Goal: Task Accomplishment & Management: Use online tool/utility

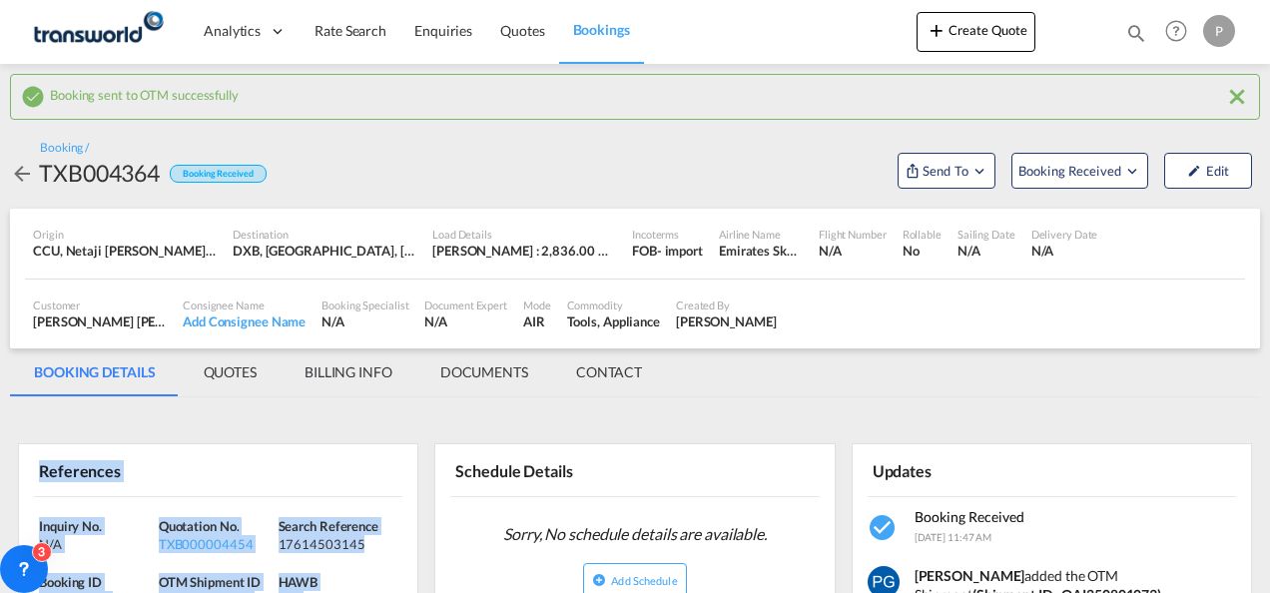
click at [974, 43] on button "Create Quote" at bounding box center [975, 32] width 119 height 40
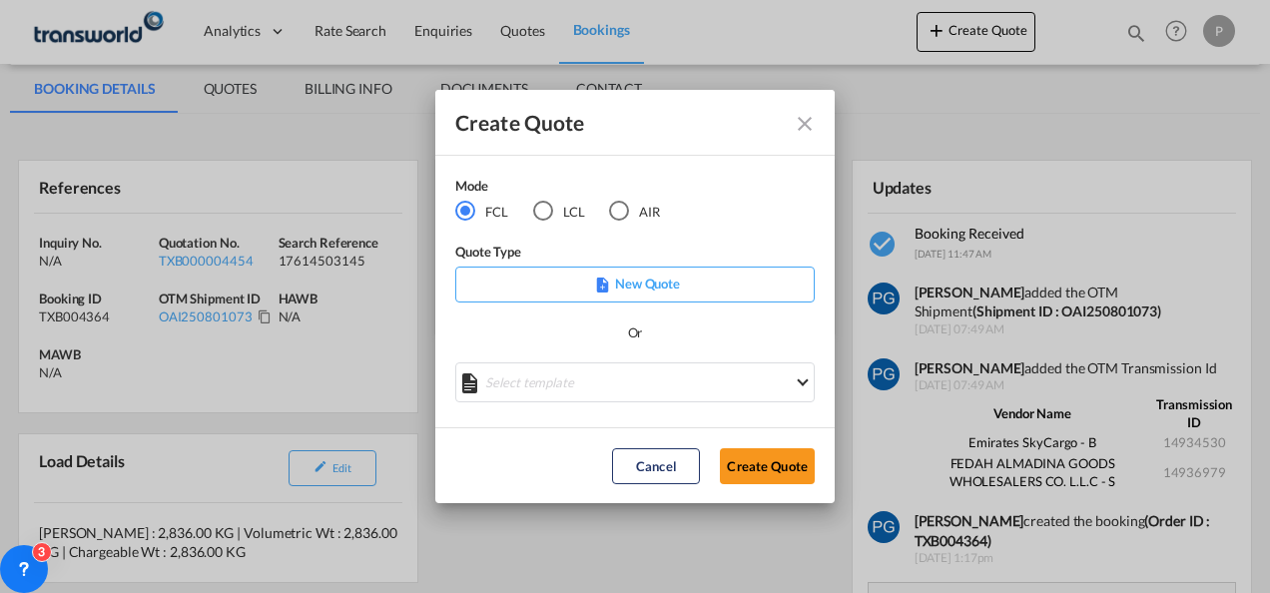
click at [627, 219] on div "AIR" at bounding box center [619, 211] width 20 height 20
click at [749, 457] on button "Create Quote" at bounding box center [767, 466] width 95 height 36
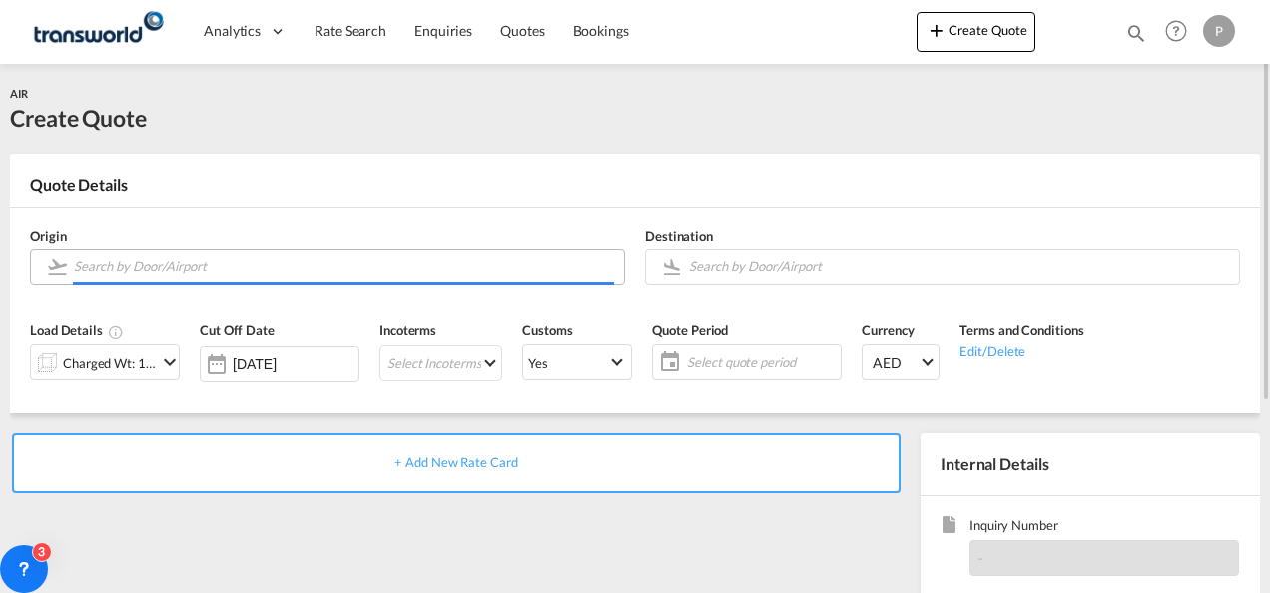
click at [169, 260] on input "Search by Door/Airport" at bounding box center [344, 266] width 540 height 35
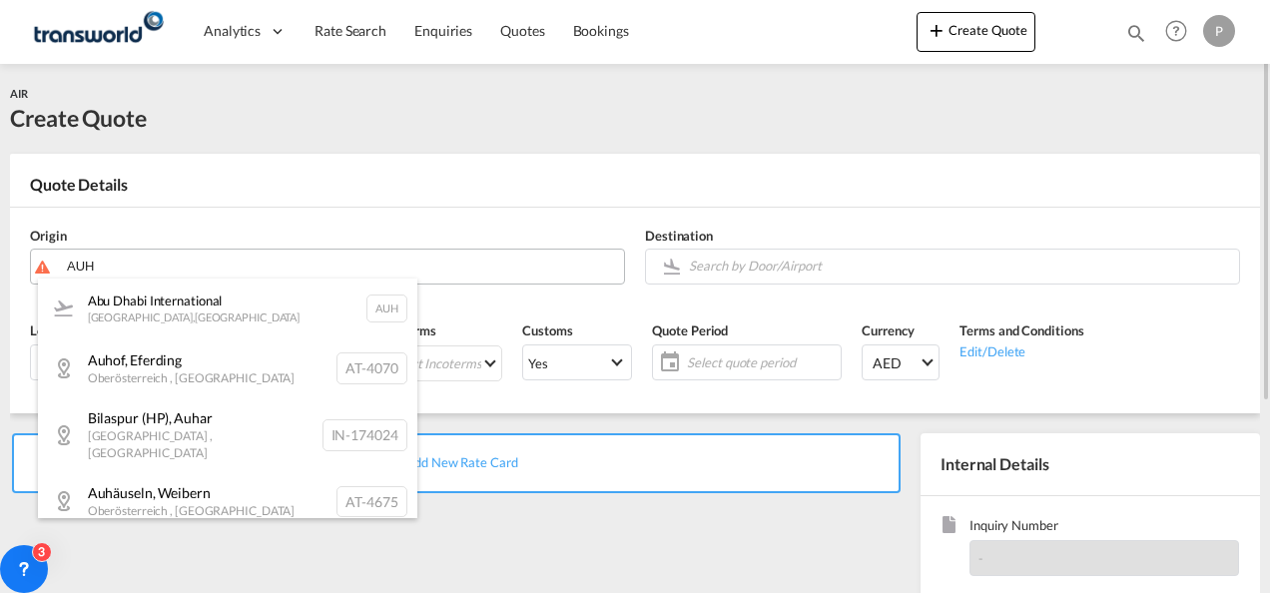
type input "AUH"
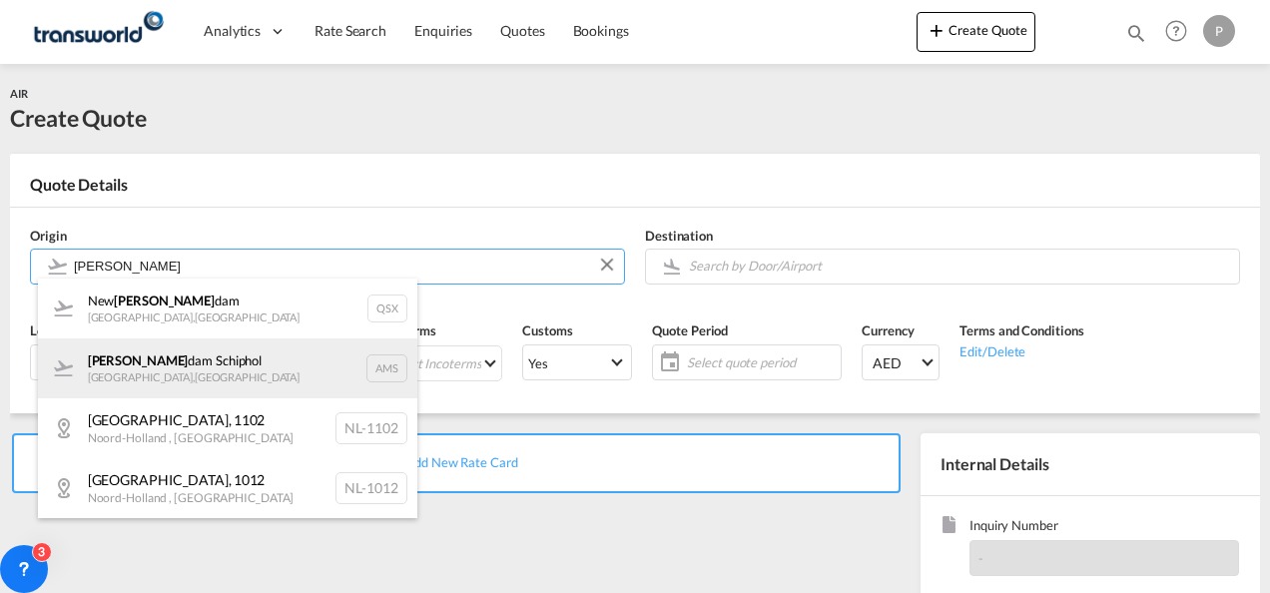
click at [232, 361] on div "[PERSON_NAME] dam Schiphol [GEOGRAPHIC_DATA] , [GEOGRAPHIC_DATA] AMS" at bounding box center [227, 368] width 379 height 60
type input "Amsterdam Schiphol, [GEOGRAPHIC_DATA], AMS"
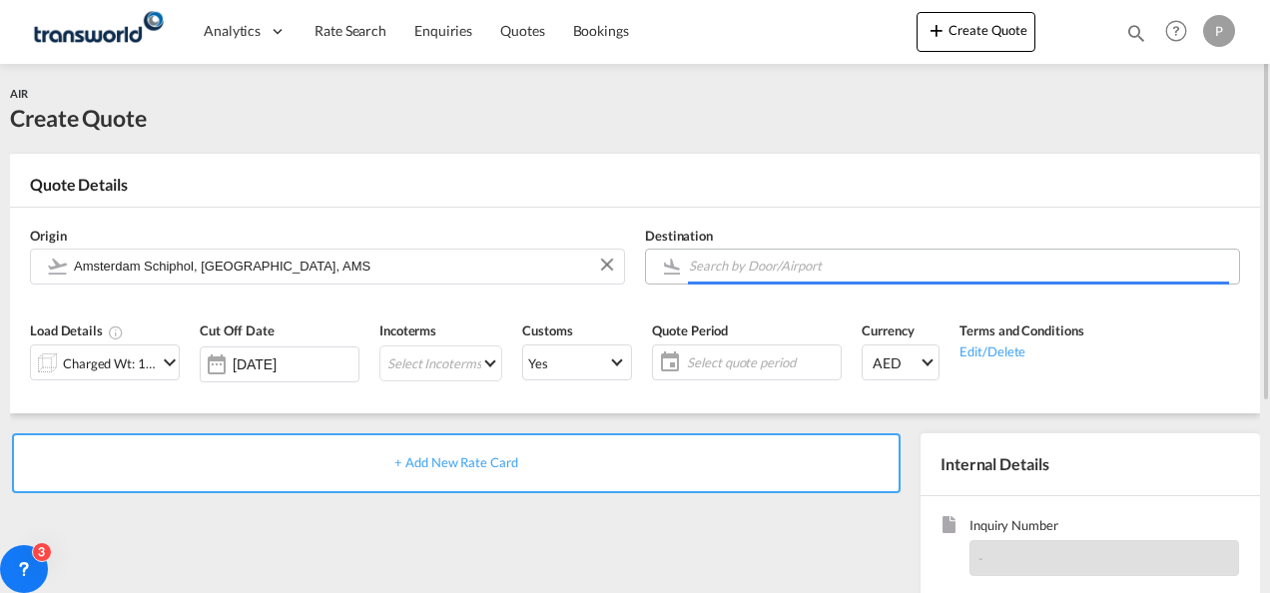
click at [717, 269] on input "Search by Door/Airport" at bounding box center [959, 266] width 540 height 35
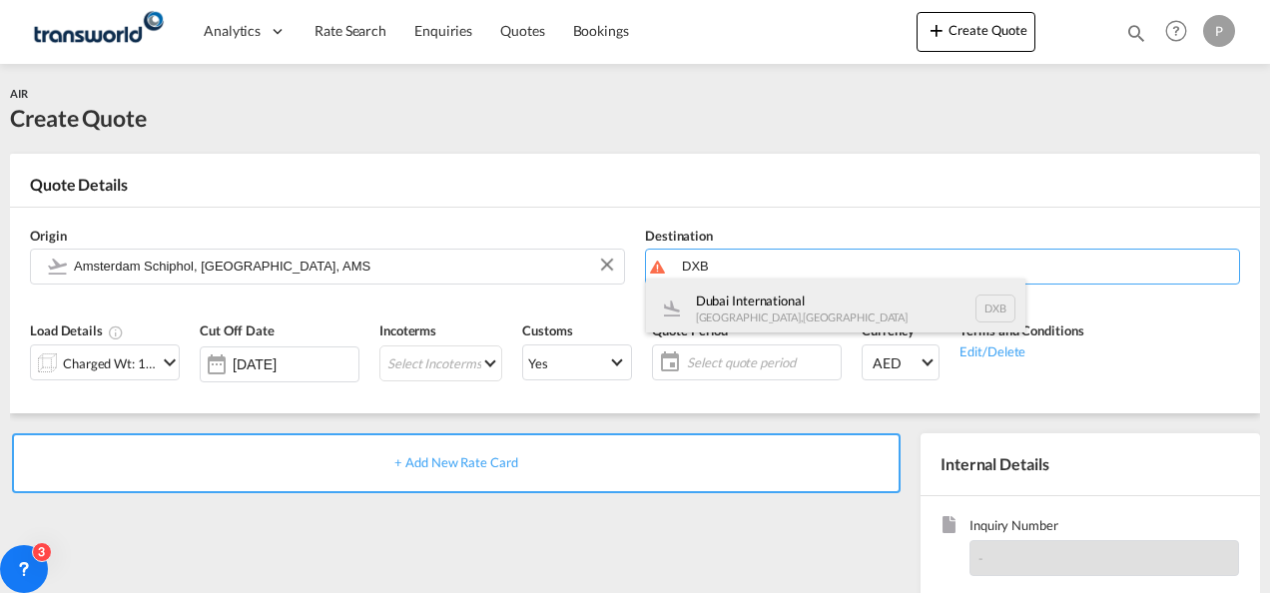
click at [740, 305] on div "Dubai International [GEOGRAPHIC_DATA] , [GEOGRAPHIC_DATA] DXB" at bounding box center [835, 309] width 379 height 60
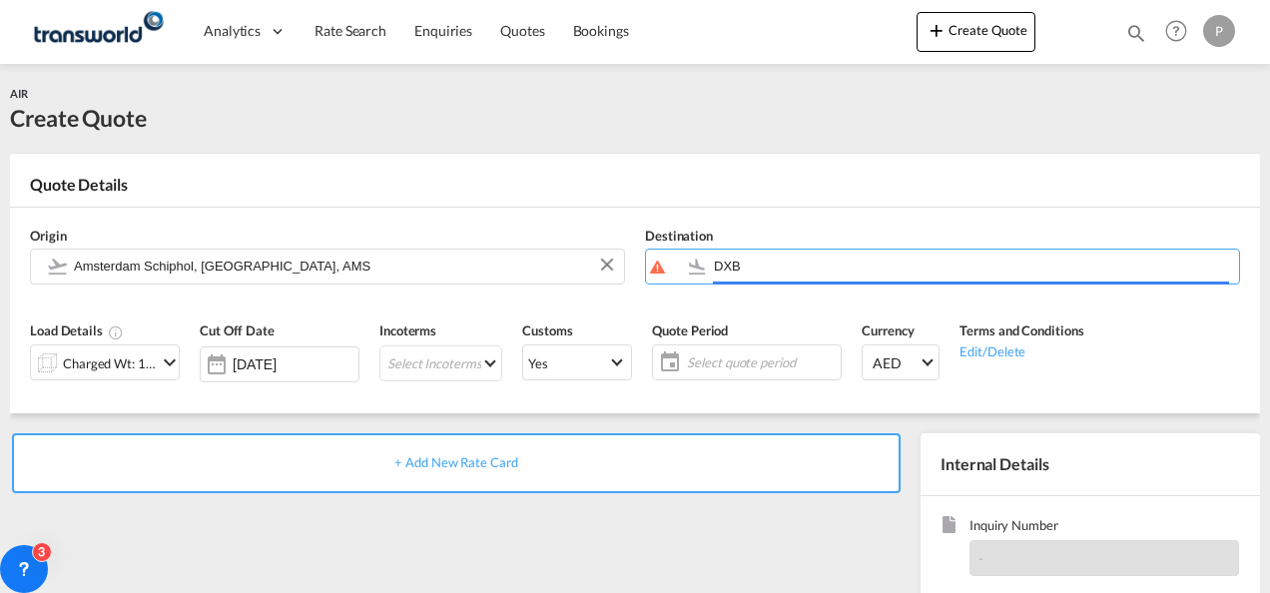
type input "Dubai International, [GEOGRAPHIC_DATA], DXB"
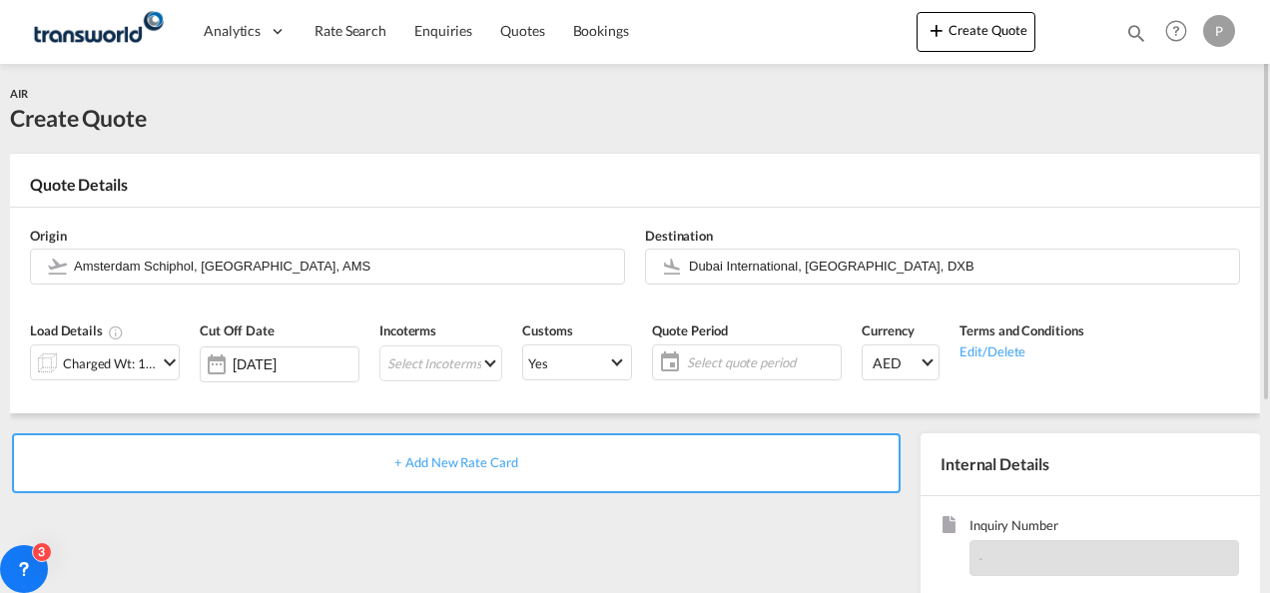
click at [160, 353] on md-icon "icon-chevron-down" at bounding box center [170, 362] width 24 height 24
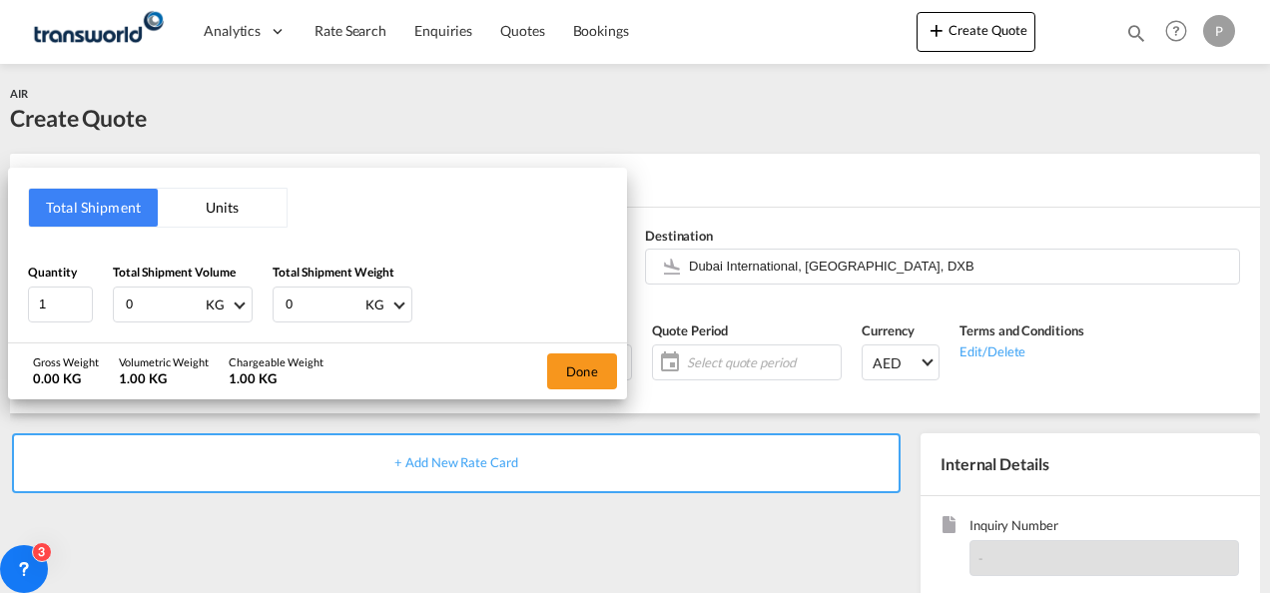
click at [152, 299] on input "0" at bounding box center [164, 304] width 80 height 34
type input "120"
click at [307, 299] on input "0" at bounding box center [323, 304] width 80 height 34
type input "75"
click at [591, 373] on button "Done" at bounding box center [582, 371] width 70 height 36
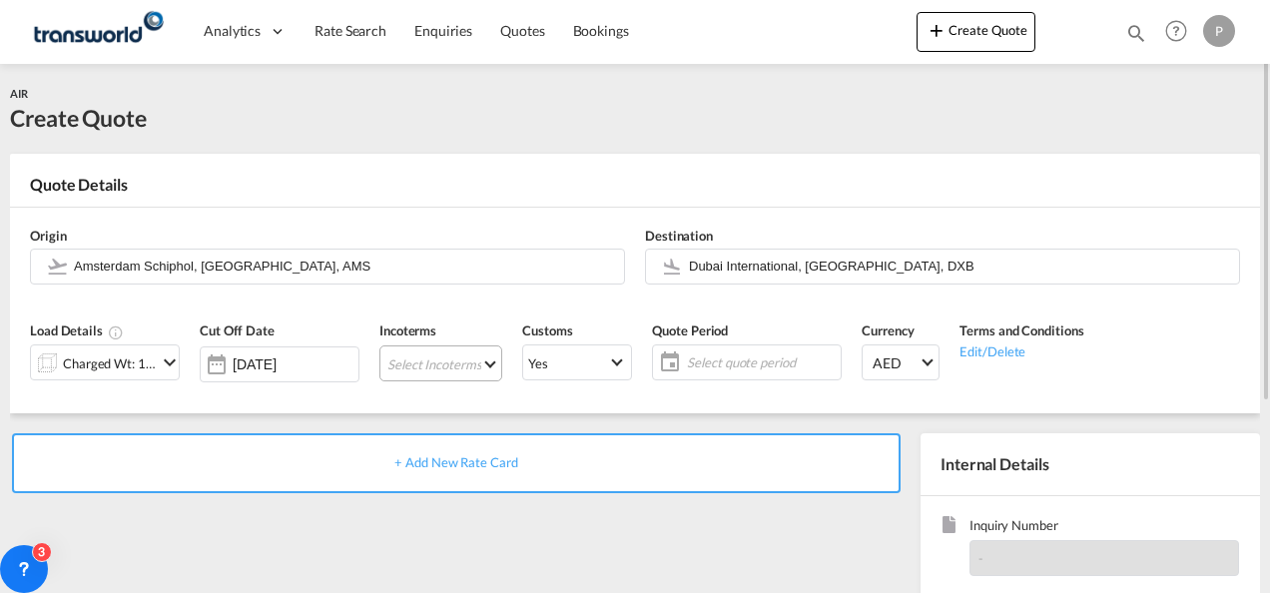
click at [411, 365] on md-select "Select Incoterms EXW - export Ex Works DPU - import Delivery at Place Unloaded …" at bounding box center [440, 363] width 123 height 36
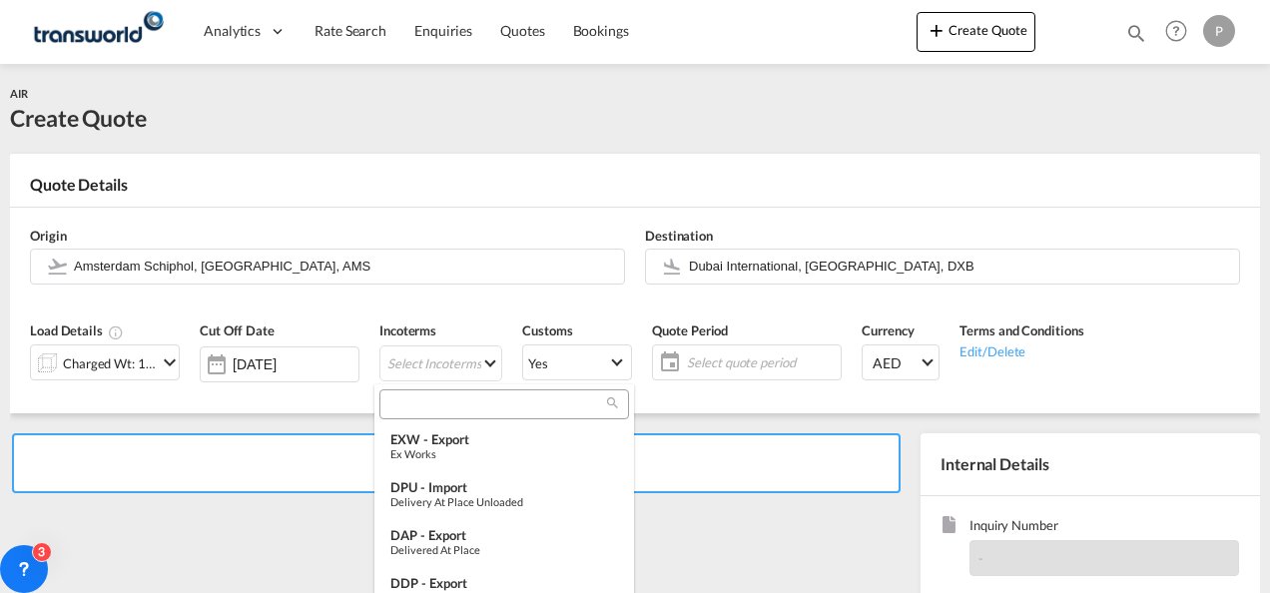
click at [419, 403] on input "search" at bounding box center [496, 404] width 222 height 18
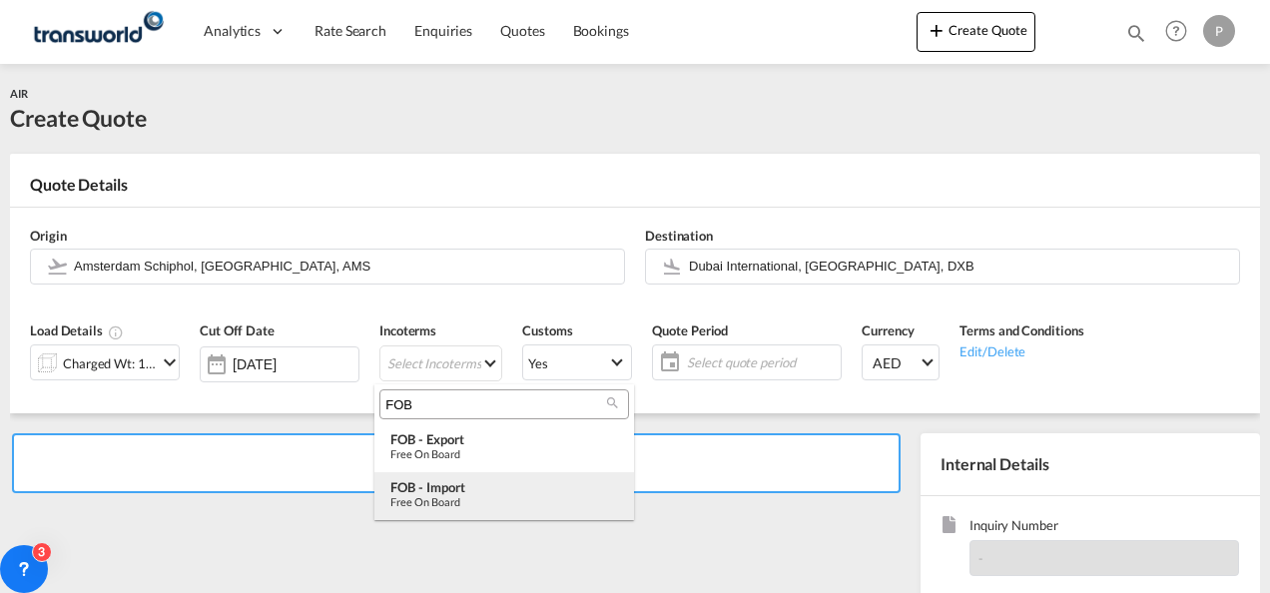
type input "FOB"
click at [448, 485] on div "FOB - import" at bounding box center [504, 487] width 228 height 16
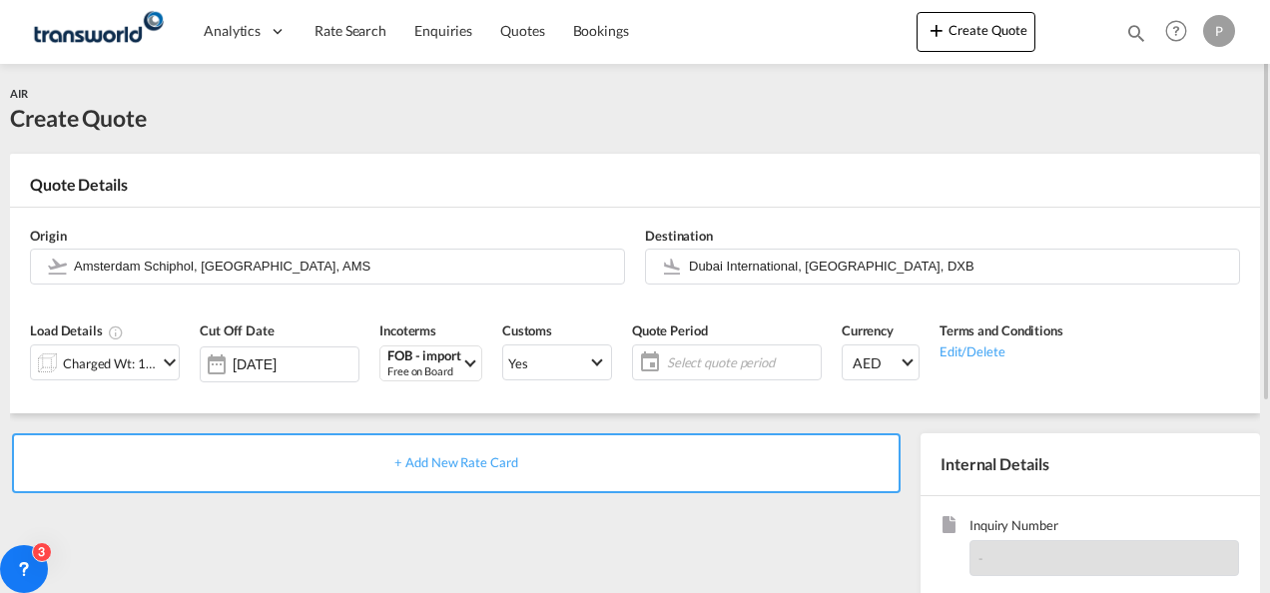
click at [731, 353] on span "Select quote period" at bounding box center [741, 362] width 149 height 18
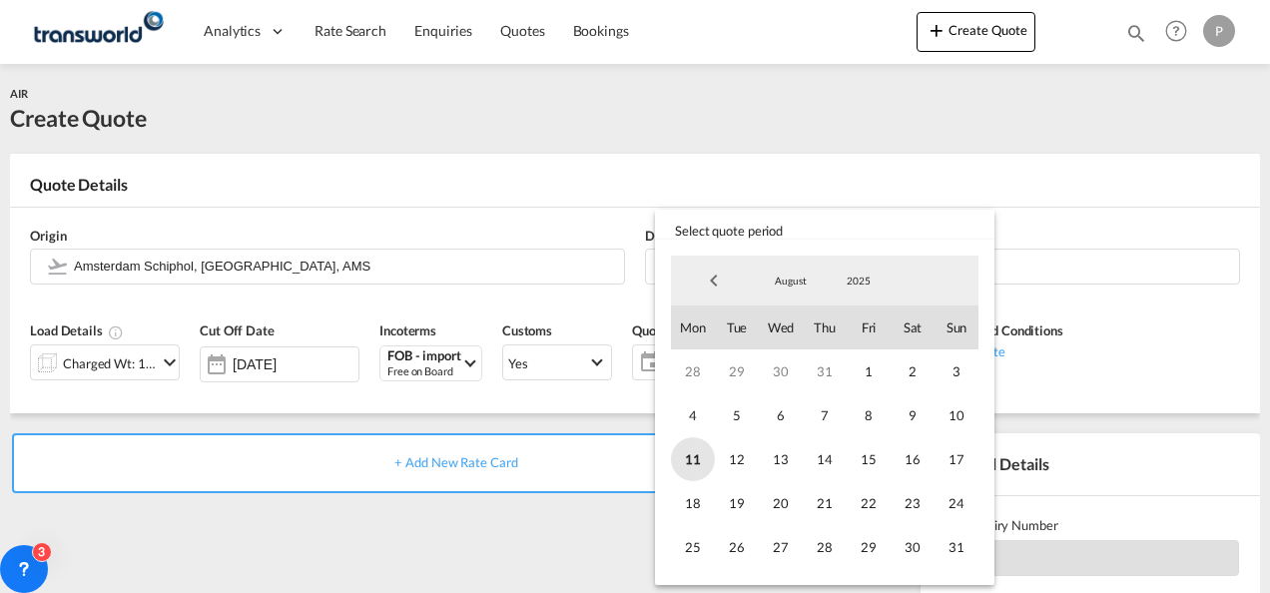
click at [689, 451] on span "11" at bounding box center [693, 459] width 44 height 44
click at [956, 546] on span "31" at bounding box center [956, 547] width 44 height 44
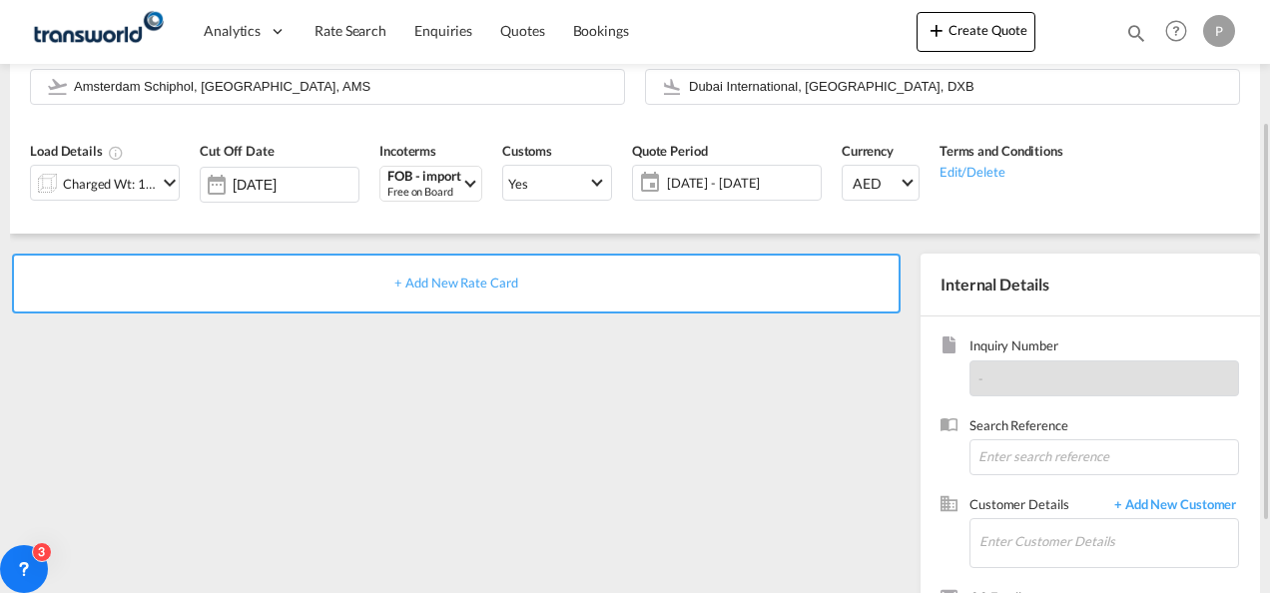
scroll to position [184, 0]
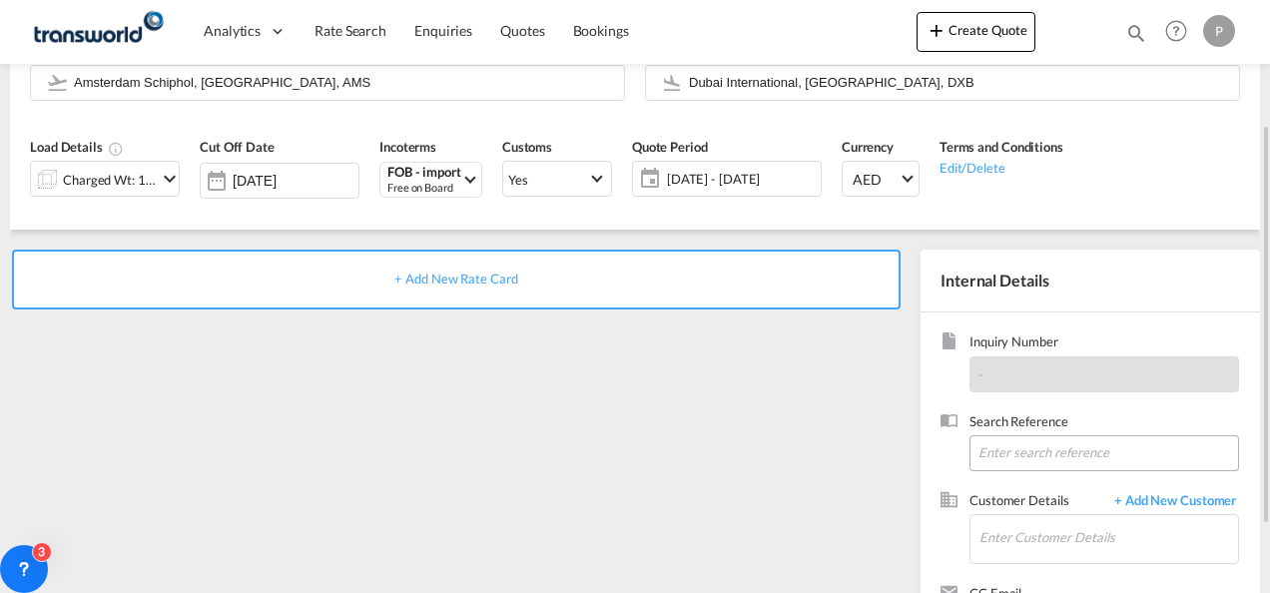
click at [1042, 442] on input at bounding box center [1104, 453] width 270 height 36
paste input "60750167460"
type input "60750167460"
click at [1020, 529] on input "Enter Customer Details" at bounding box center [1108, 537] width 259 height 45
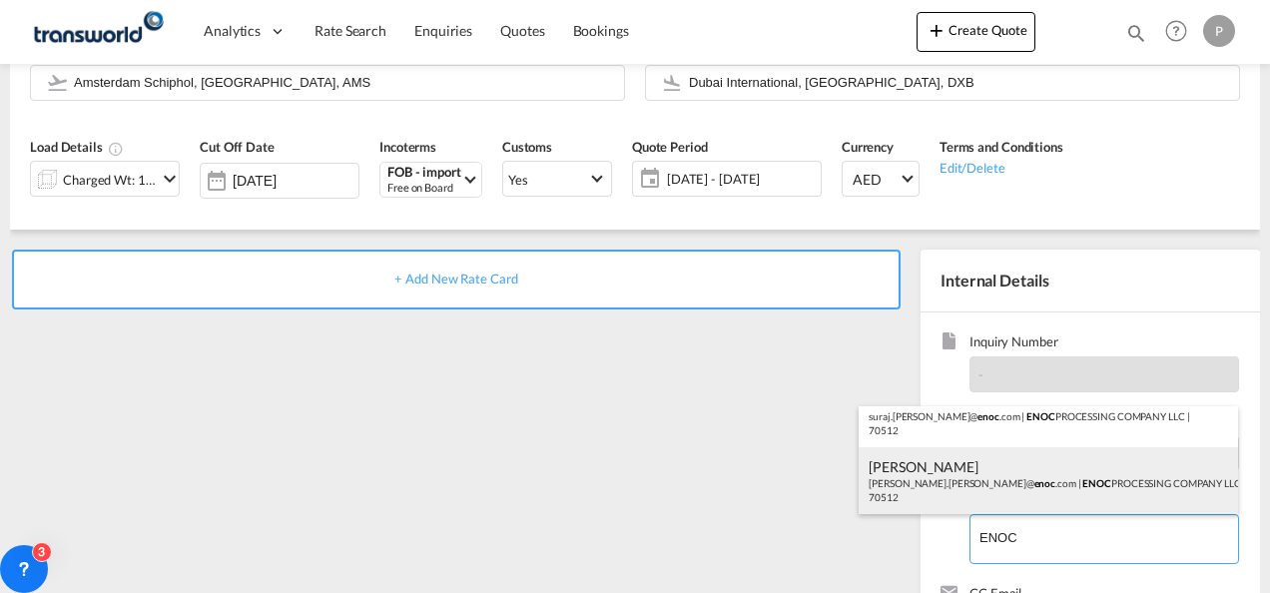
scroll to position [0, 0]
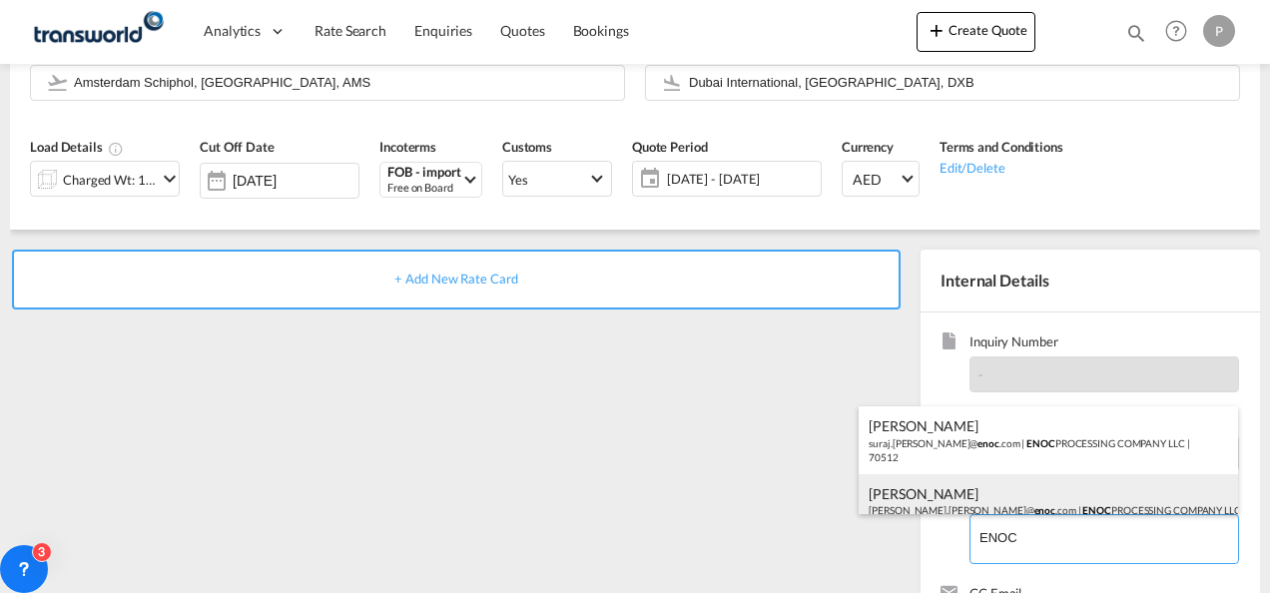
click at [1012, 495] on div "[PERSON_NAME] [PERSON_NAME].[PERSON_NAME]@ [PERSON_NAME] .com | ENOC PROCESSING…" at bounding box center [1047, 508] width 379 height 68
type input "ENOC PROCESSING COMPANY LLC, [PERSON_NAME], [PERSON_NAME][EMAIL_ADDRESS][PERSON…"
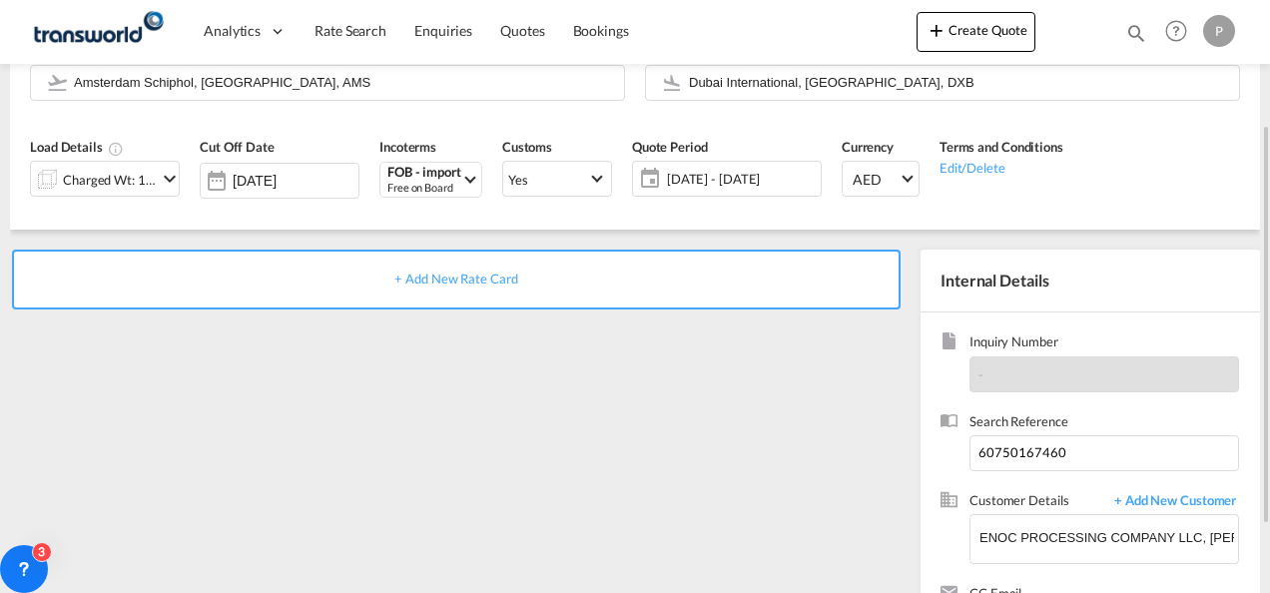
click at [483, 278] on span "+ Add New Rate Card" at bounding box center [455, 279] width 123 height 16
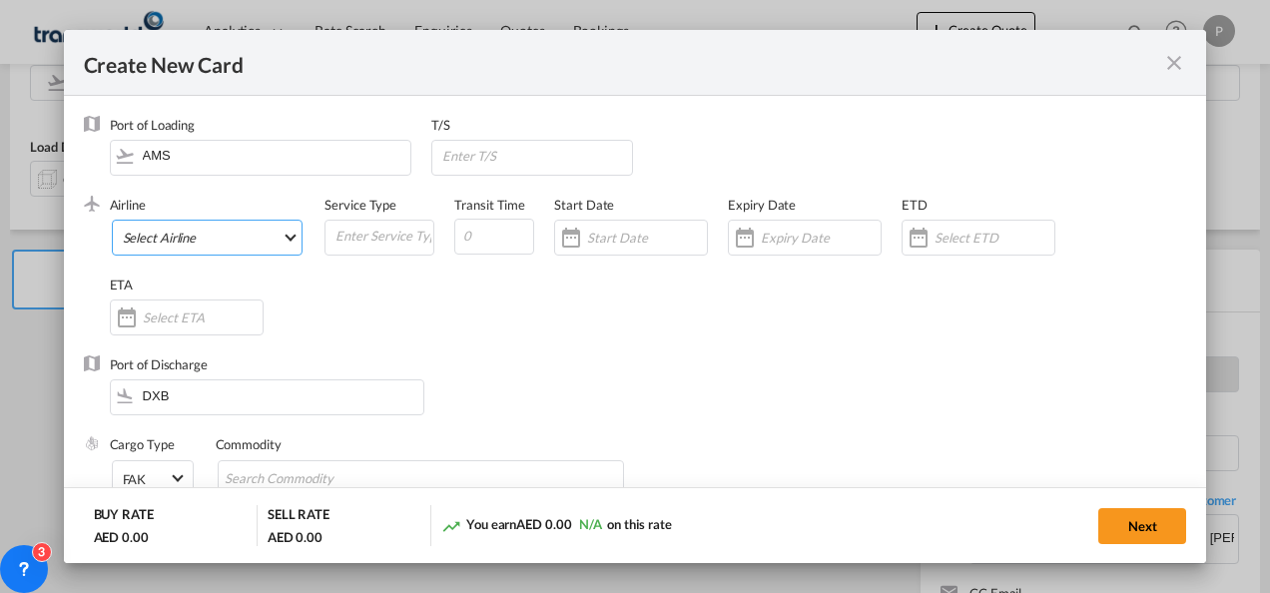
click at [255, 232] on md-select "Select Airline AIR EXPRESS S.A. (1166- / -) CMA CGM Air Cargo (1140-2C / -) DDW…" at bounding box center [208, 238] width 192 height 36
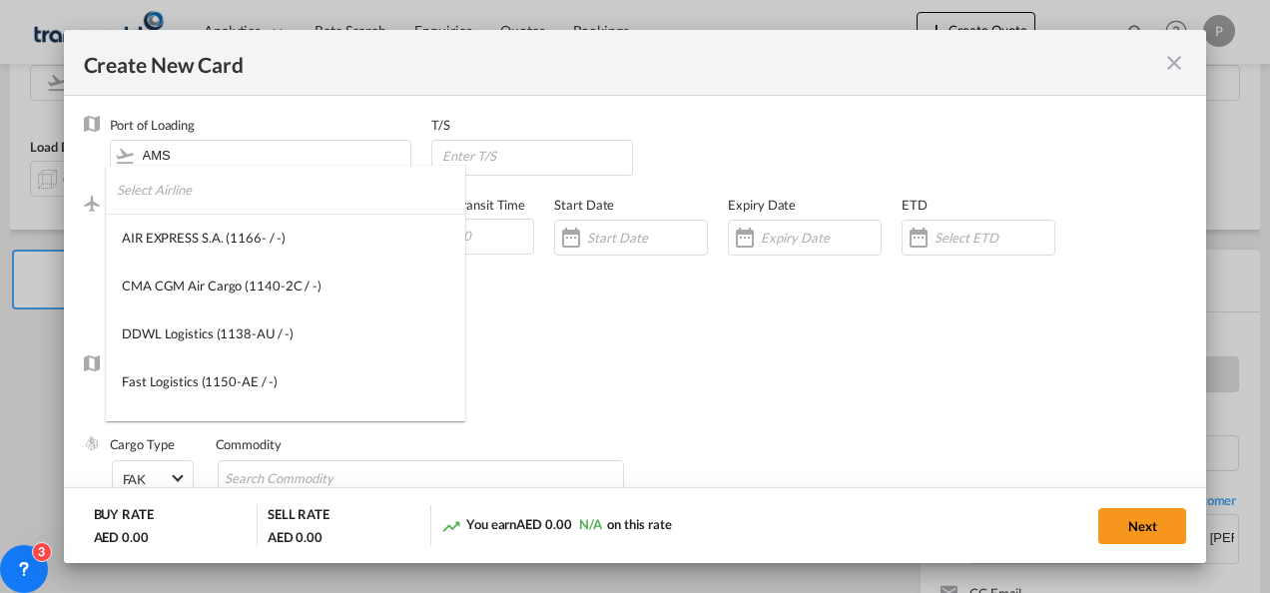
click at [233, 202] on input "search" at bounding box center [291, 190] width 348 height 48
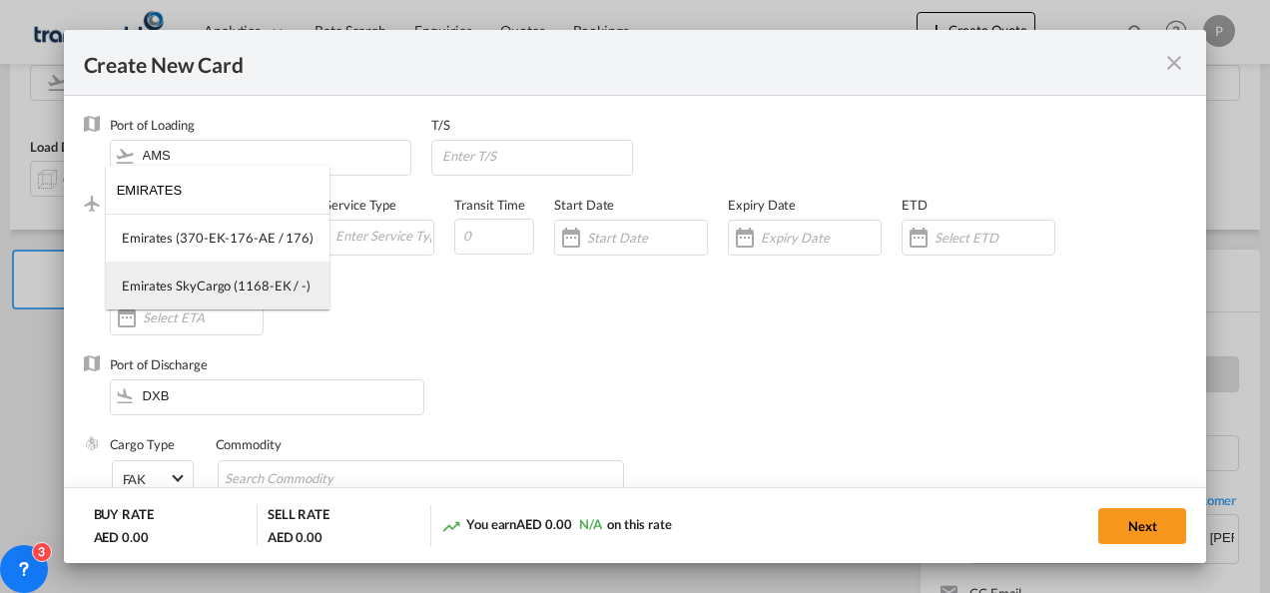
type input "EMIRATES"
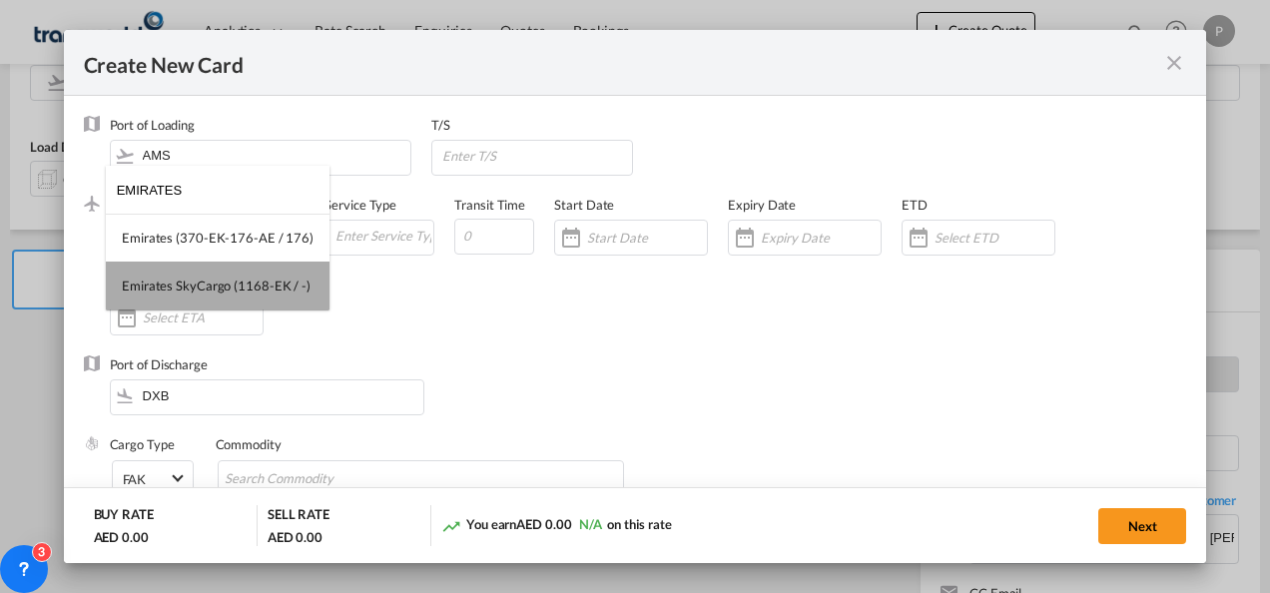
click at [229, 285] on div "Emirates SkyCargo (1168-EK / -)" at bounding box center [216, 286] width 189 height 18
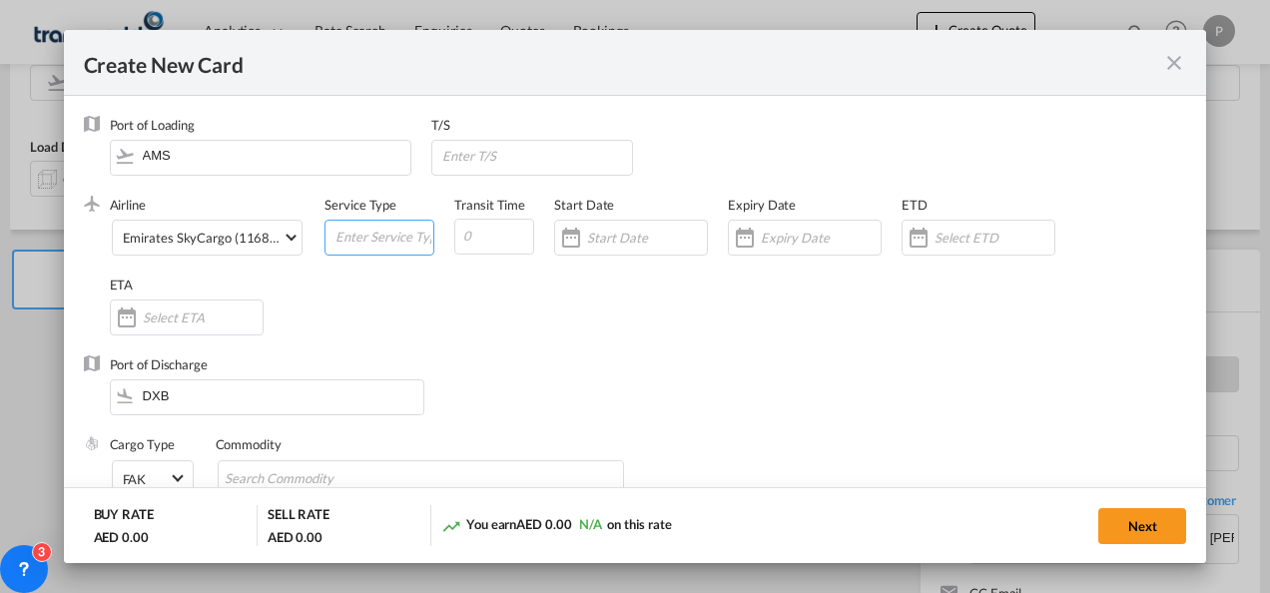
click at [375, 237] on input "Create New Card ..." at bounding box center [383, 236] width 100 height 30
type input "FOB IMPORT"
click at [781, 238] on input "Create New Card ..." at bounding box center [821, 238] width 120 height 16
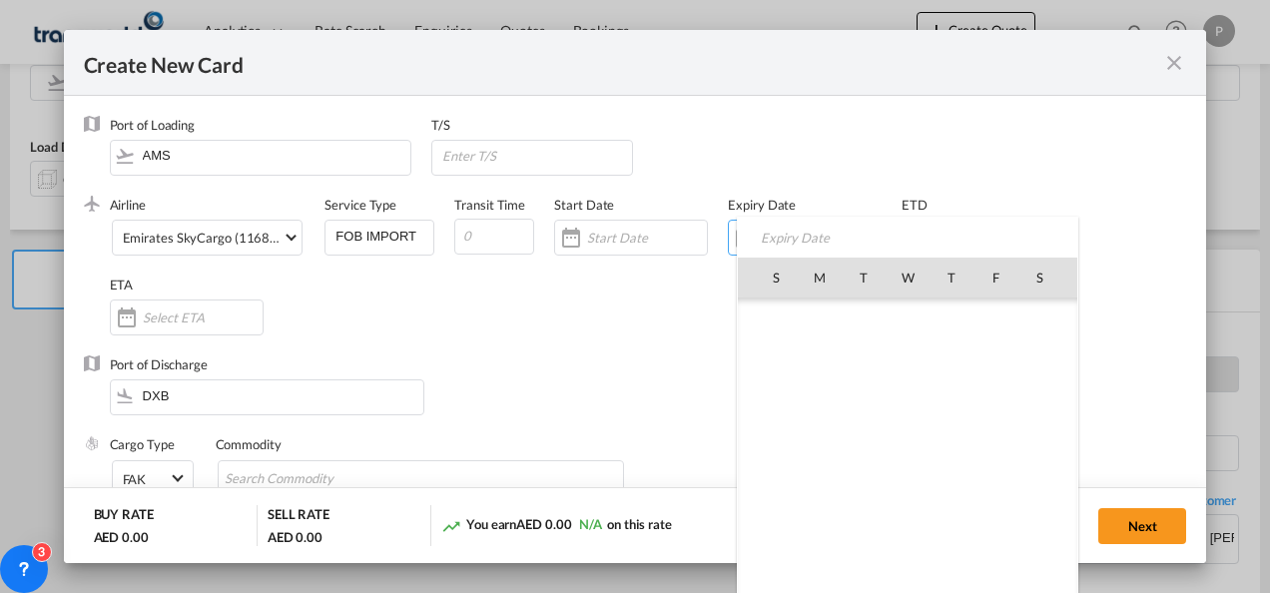
scroll to position [462127, 0]
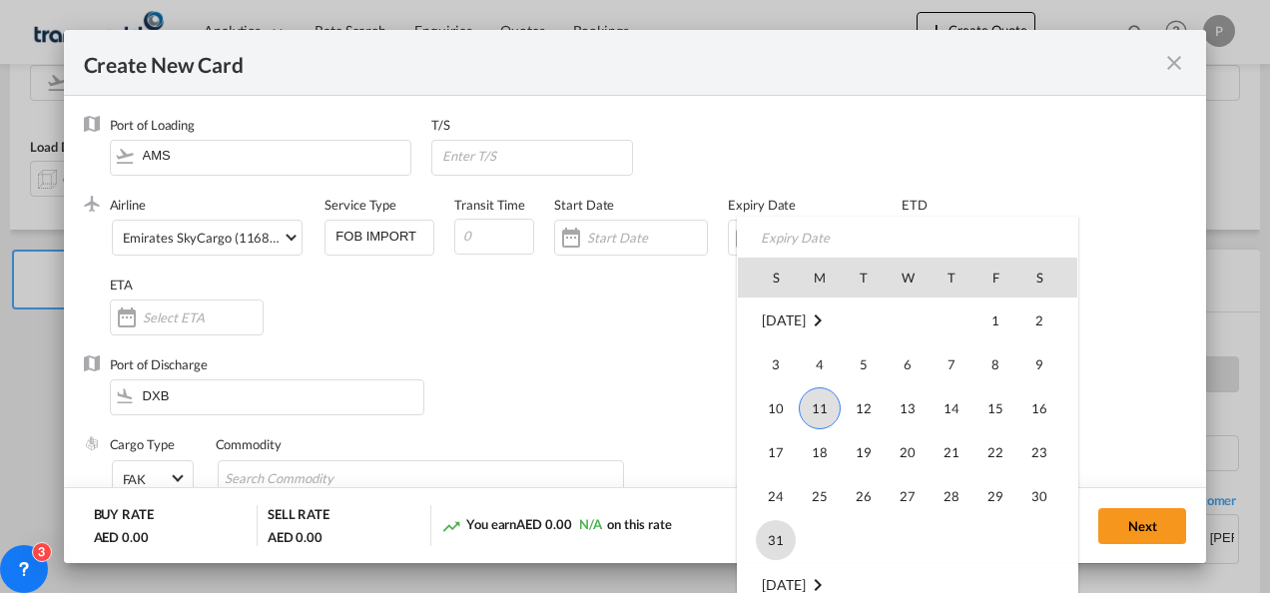
click at [795, 540] on span "31" at bounding box center [776, 540] width 40 height 40
type input "[DATE]"
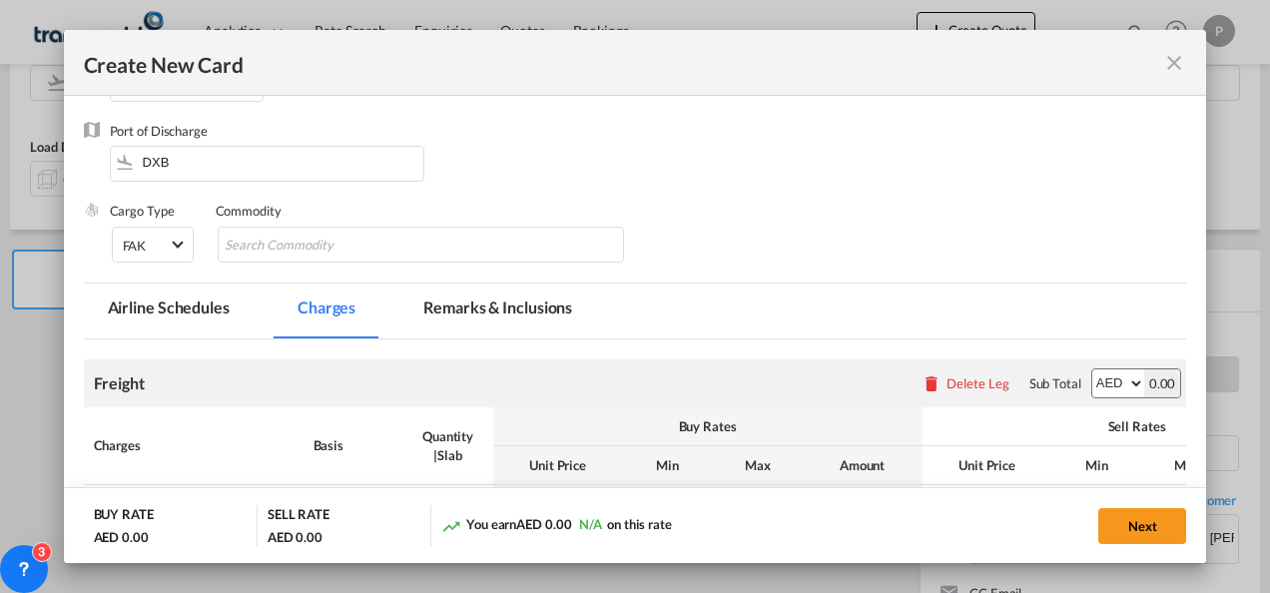
scroll to position [235, 0]
click at [301, 245] on input "Chips input." at bounding box center [316, 245] width 183 height 32
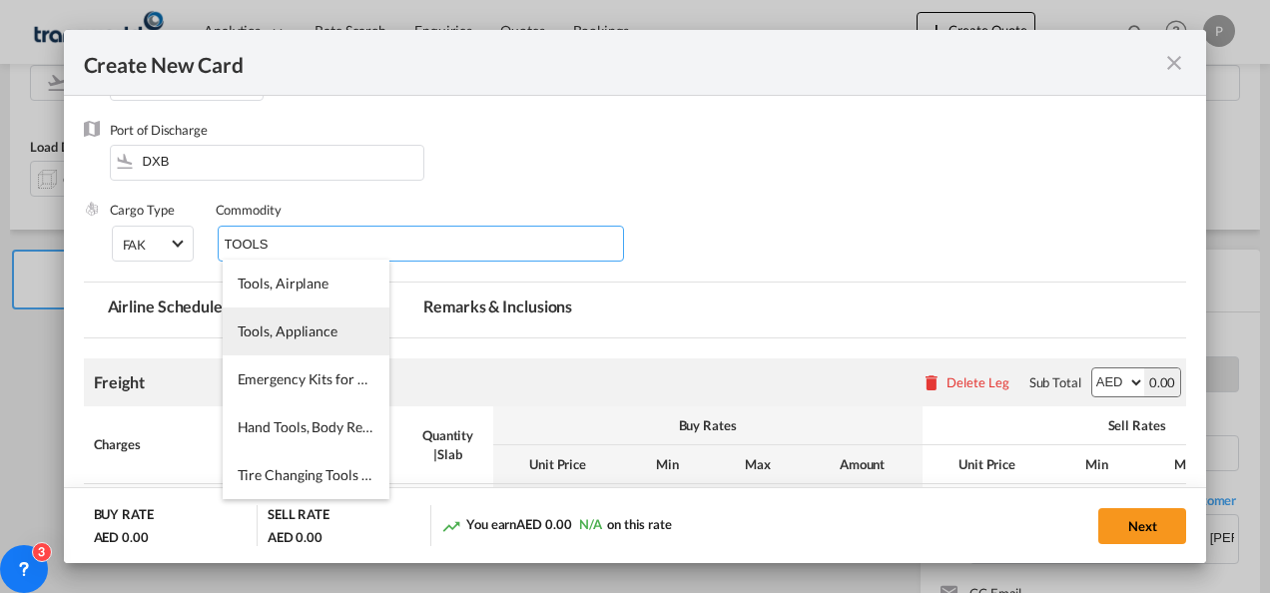
type input "TOOLS"
click at [299, 329] on span "Tools, Appliance" at bounding box center [288, 330] width 100 height 17
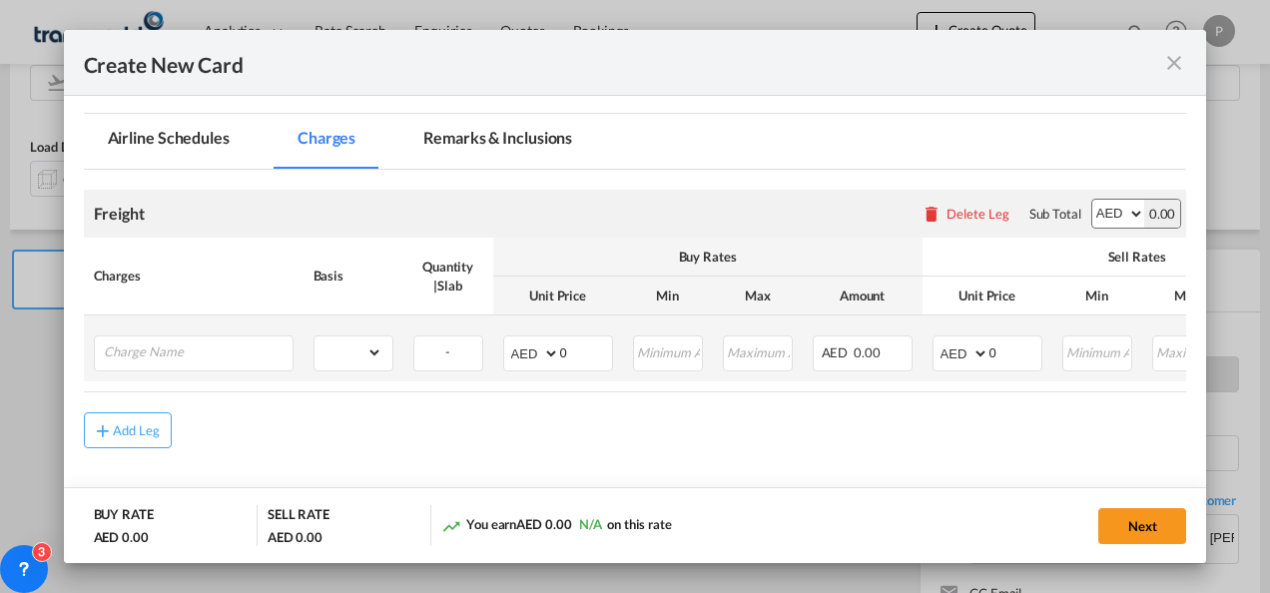
scroll to position [404, 0]
click at [205, 345] on input "Charge Name" at bounding box center [198, 350] width 189 height 30
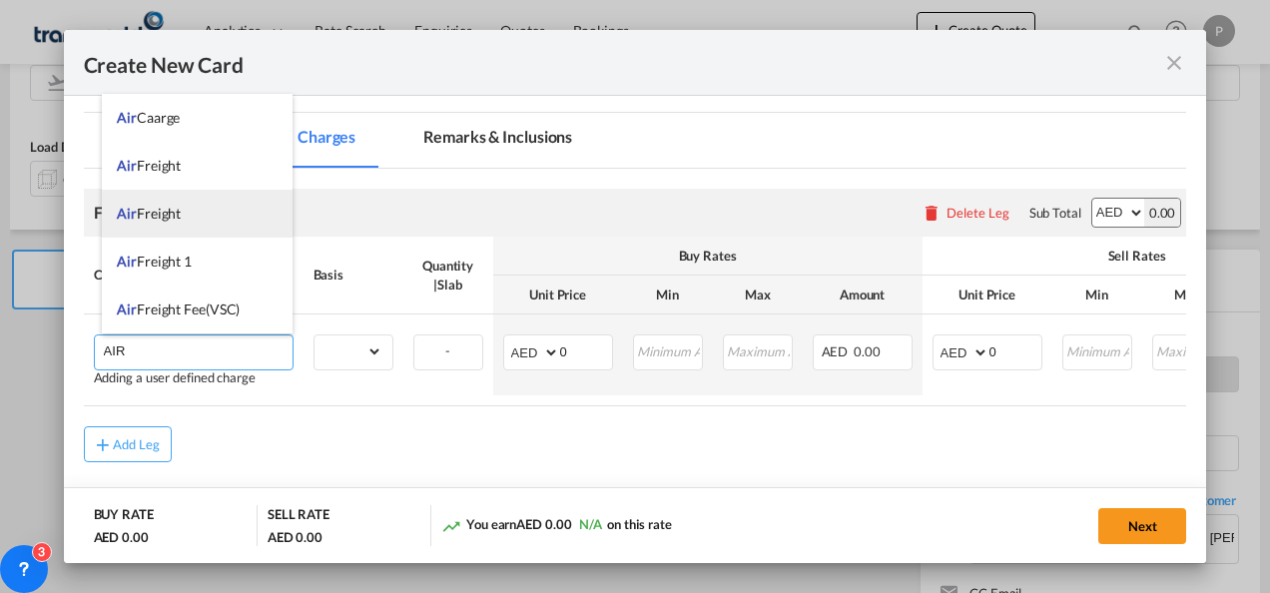
click at [192, 221] on li "Air Freight" at bounding box center [197, 214] width 191 height 48
type input "Air Freight"
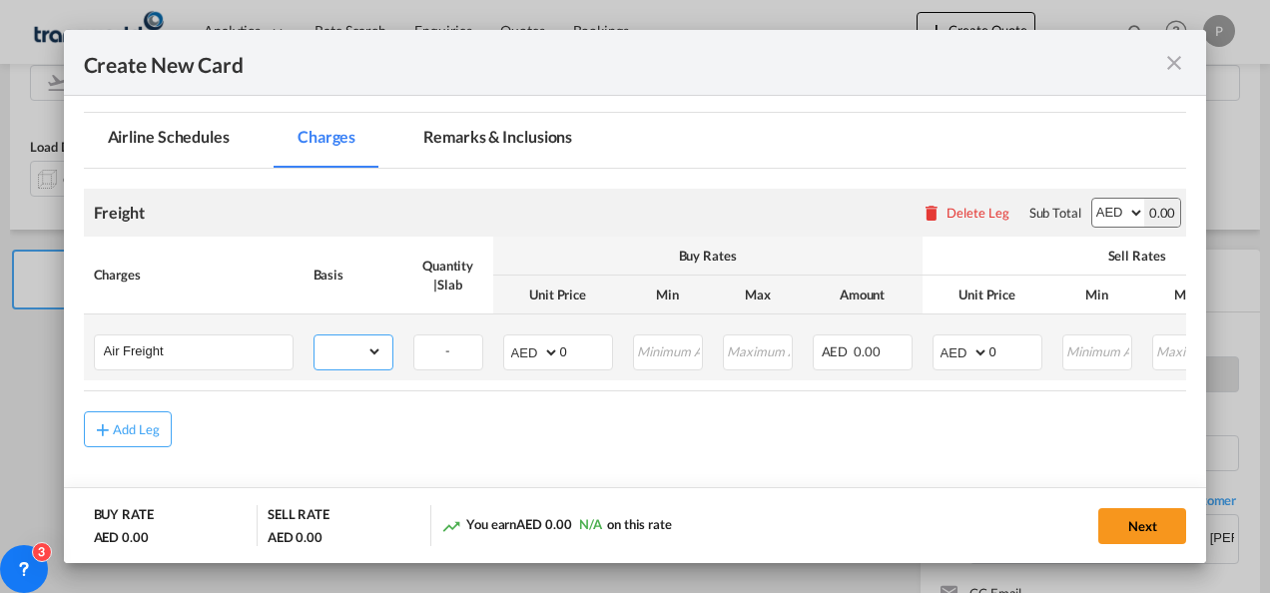
click at [360, 356] on select "gross_weight volumetric_weight per_shipment per_bl per_km % on air freight per_…" at bounding box center [348, 351] width 68 height 32
select select "per_shipment"
click at [314, 335] on select "gross_weight volumetric_weight per_shipment per_bl per_km % on air freight per_…" at bounding box center [348, 351] width 68 height 32
click at [583, 350] on input "0" at bounding box center [586, 350] width 52 height 30
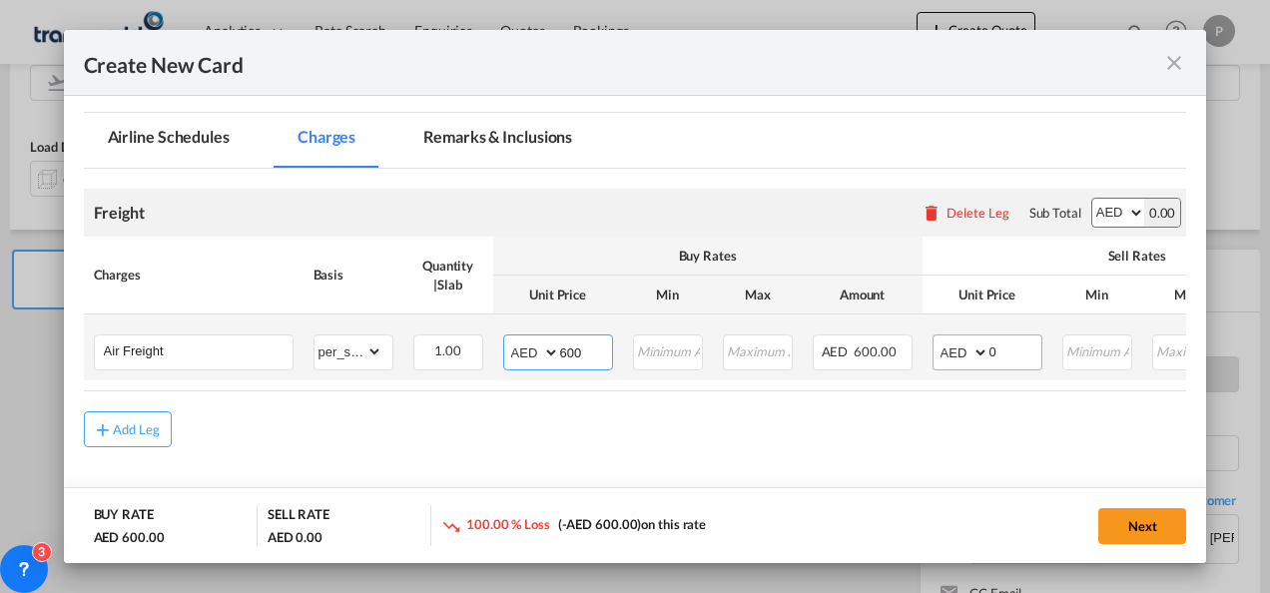
type input "600"
click at [1010, 355] on input "0" at bounding box center [1015, 350] width 52 height 30
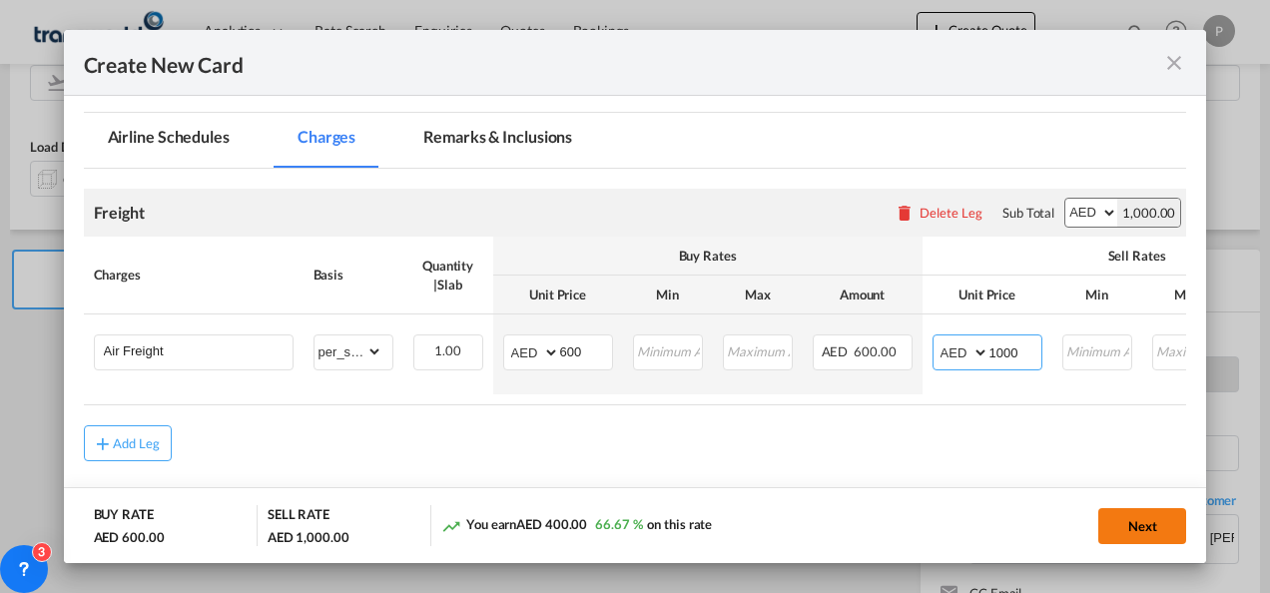
type input "1000"
click at [1132, 525] on button "Next" at bounding box center [1142, 526] width 88 height 36
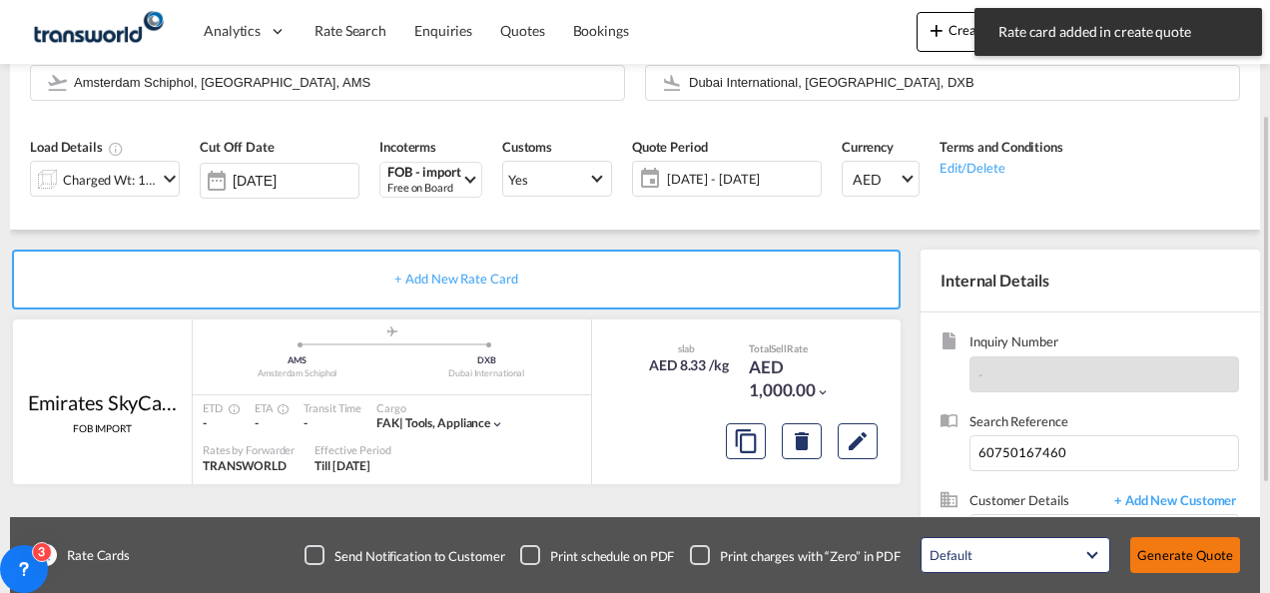
click at [1184, 551] on button "Generate Quote" at bounding box center [1185, 555] width 110 height 36
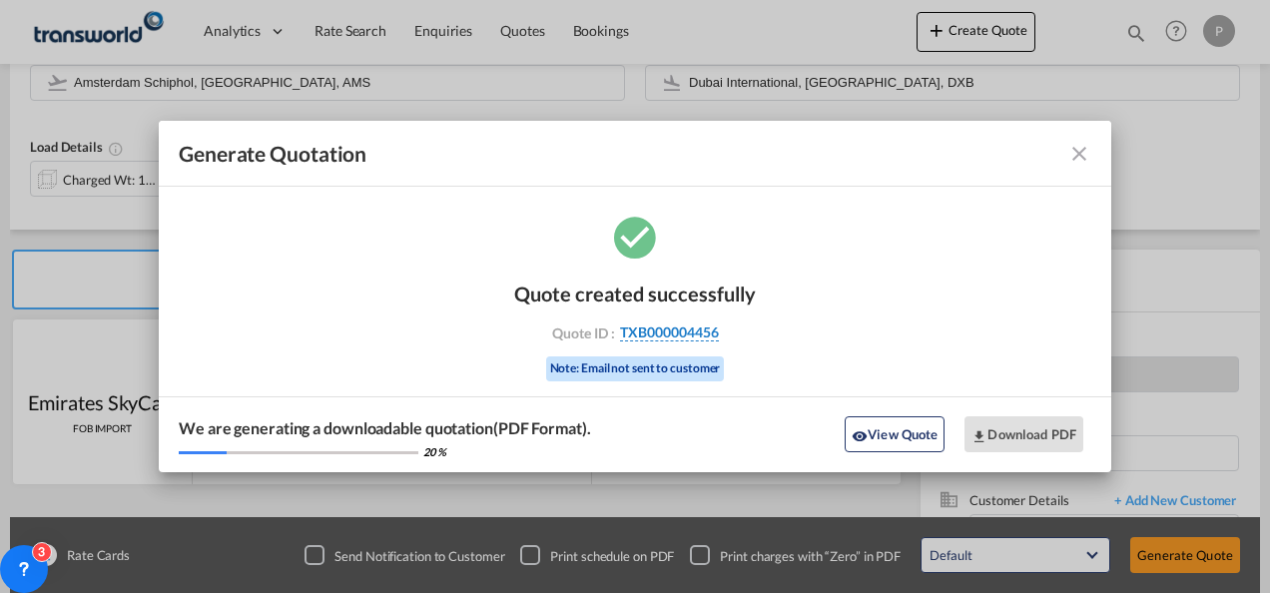
click at [688, 325] on span "TXB000004456" at bounding box center [669, 332] width 99 height 18
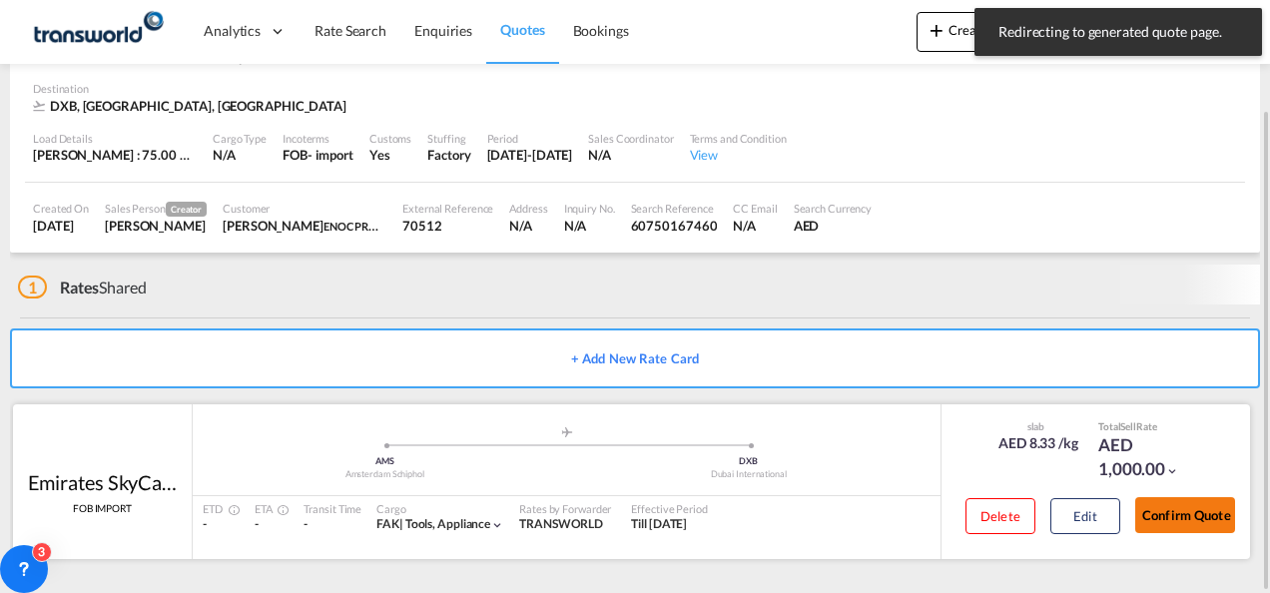
scroll to position [122, 0]
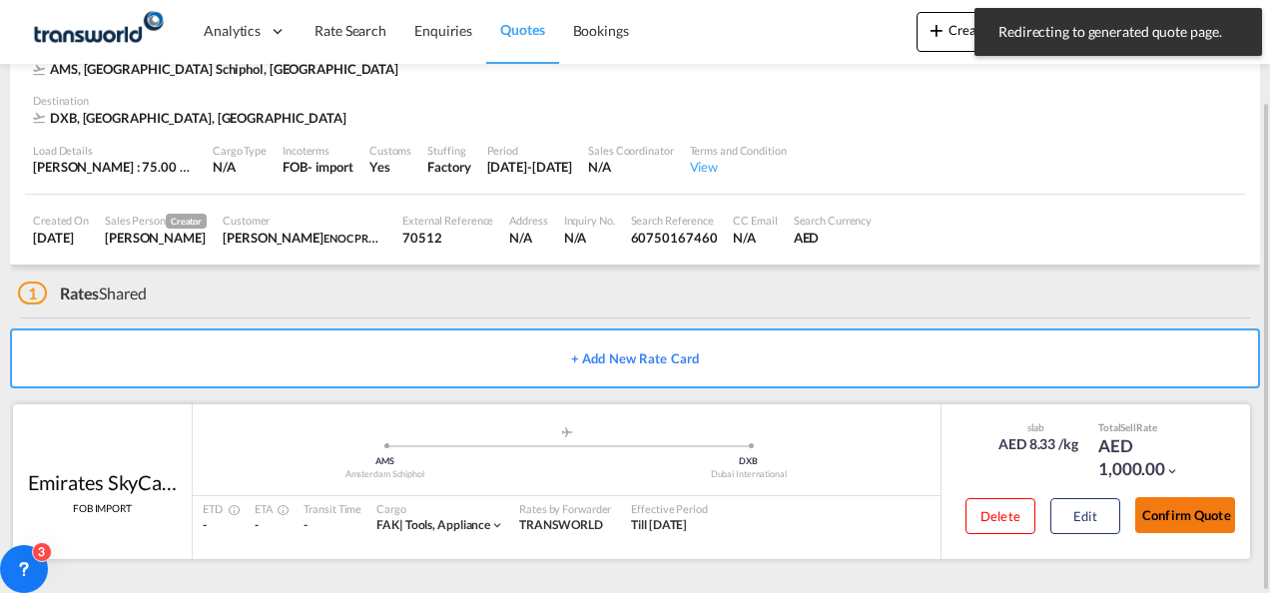
click at [1214, 506] on button "Confirm Quote" at bounding box center [1185, 515] width 100 height 36
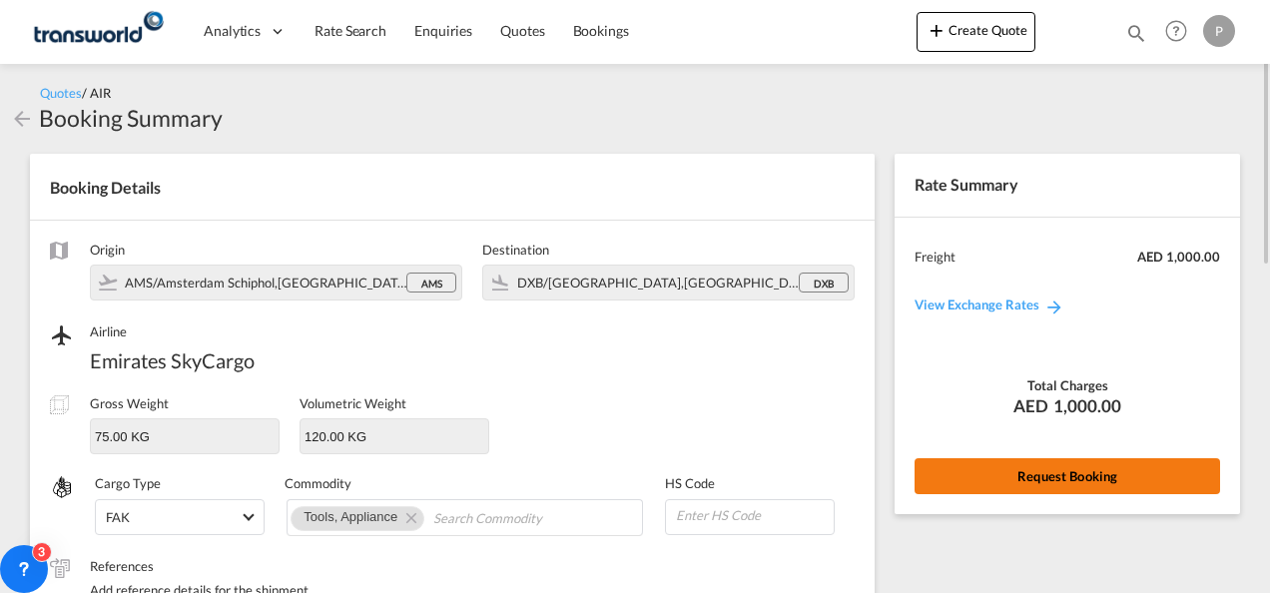
click at [1028, 472] on button "Request Booking" at bounding box center [1066, 476] width 305 height 36
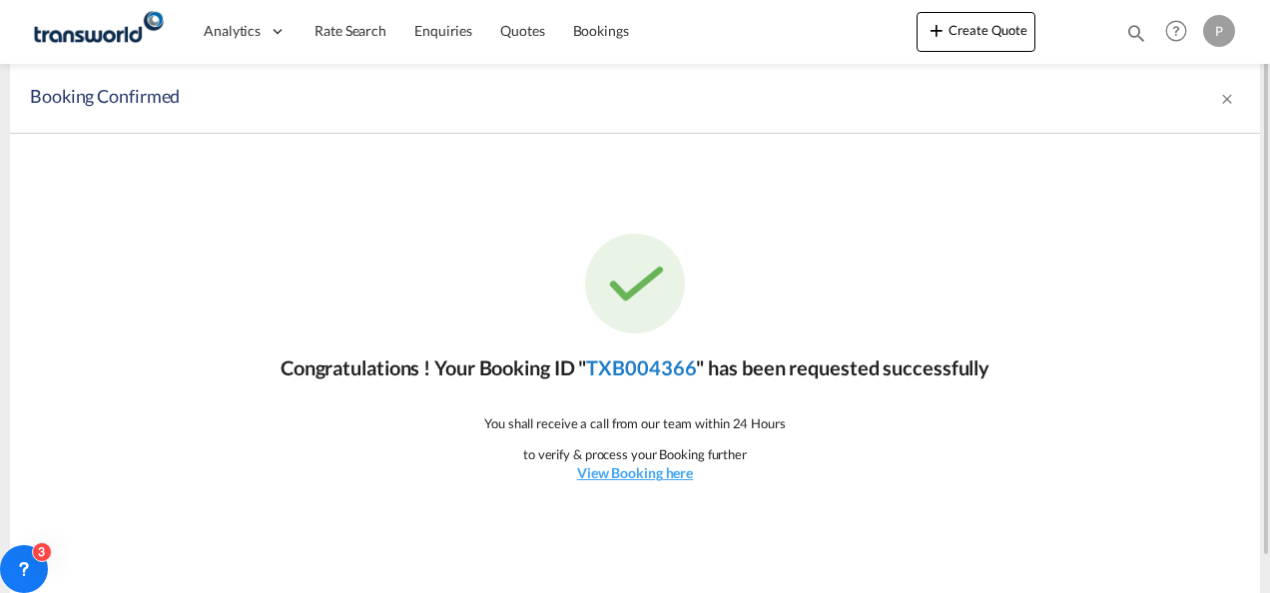
click at [657, 360] on link "TXB004366" at bounding box center [641, 367] width 110 height 24
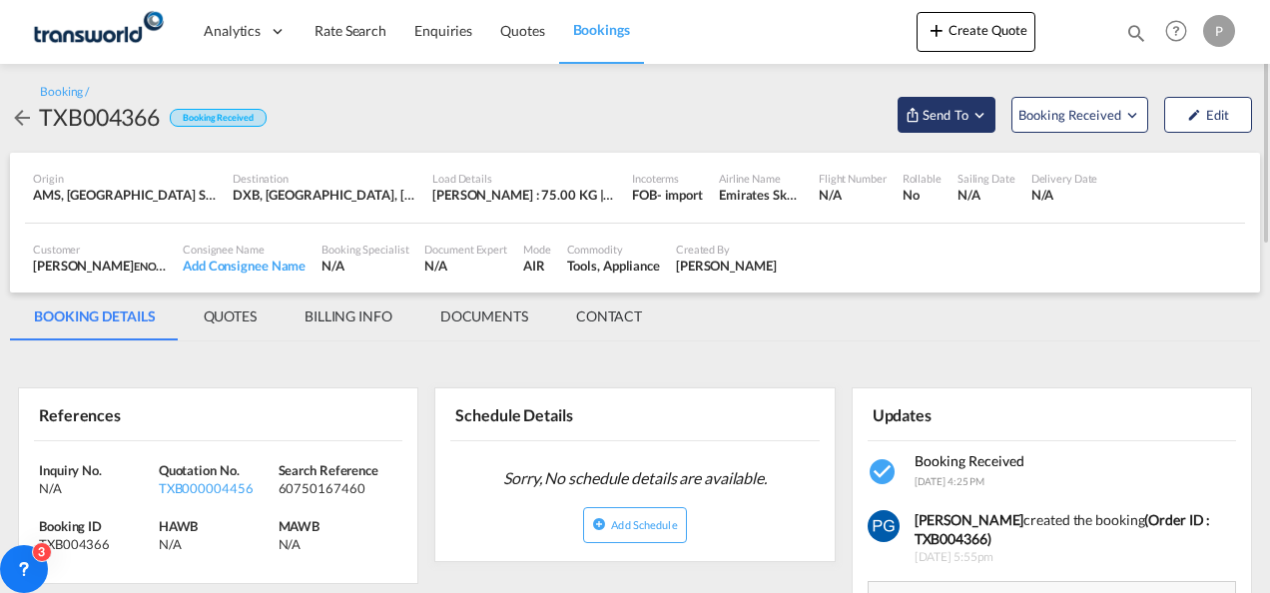
click at [966, 128] on button "Send To" at bounding box center [946, 115] width 98 height 36
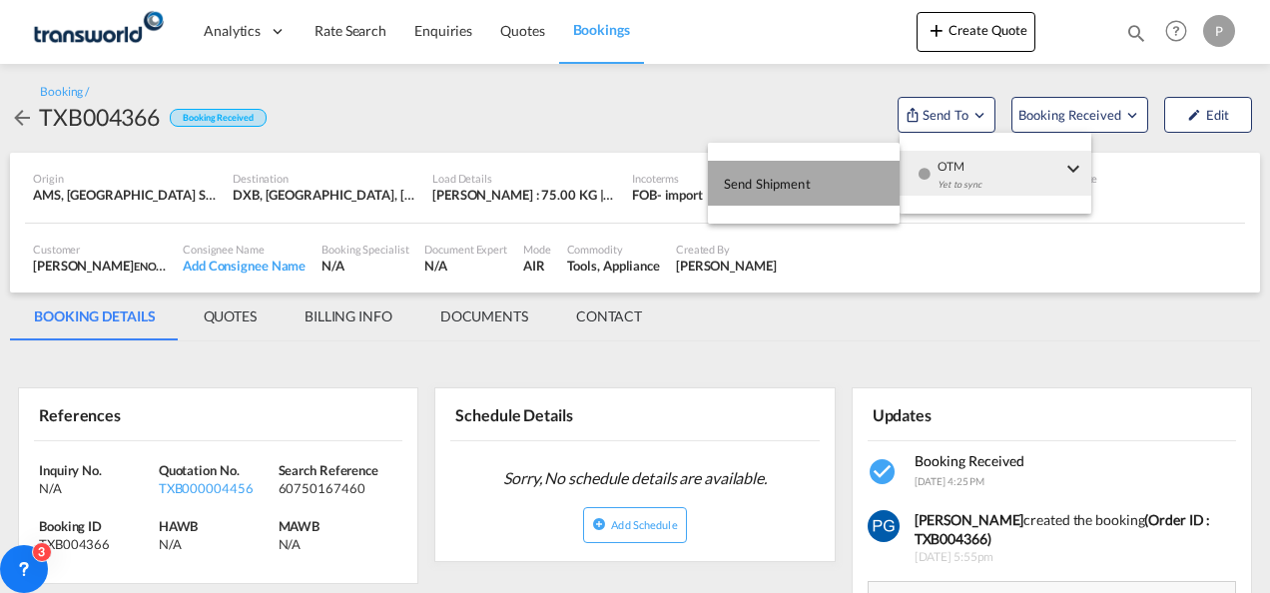
click at [772, 174] on span "Send Shipment" at bounding box center [767, 184] width 87 height 32
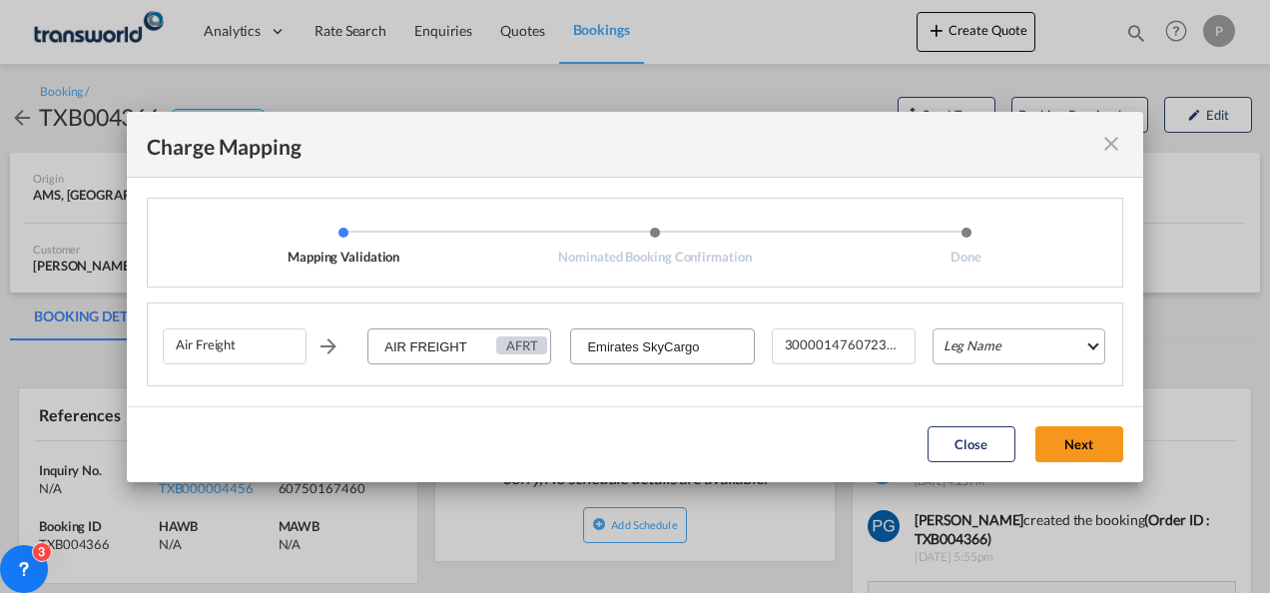
click at [980, 333] on md-select "Leg Name HANDLING ORIGIN HANDLING DESTINATION OTHERS TL PICK UP CUSTOMS ORIGIN …" at bounding box center [1018, 346] width 173 height 36
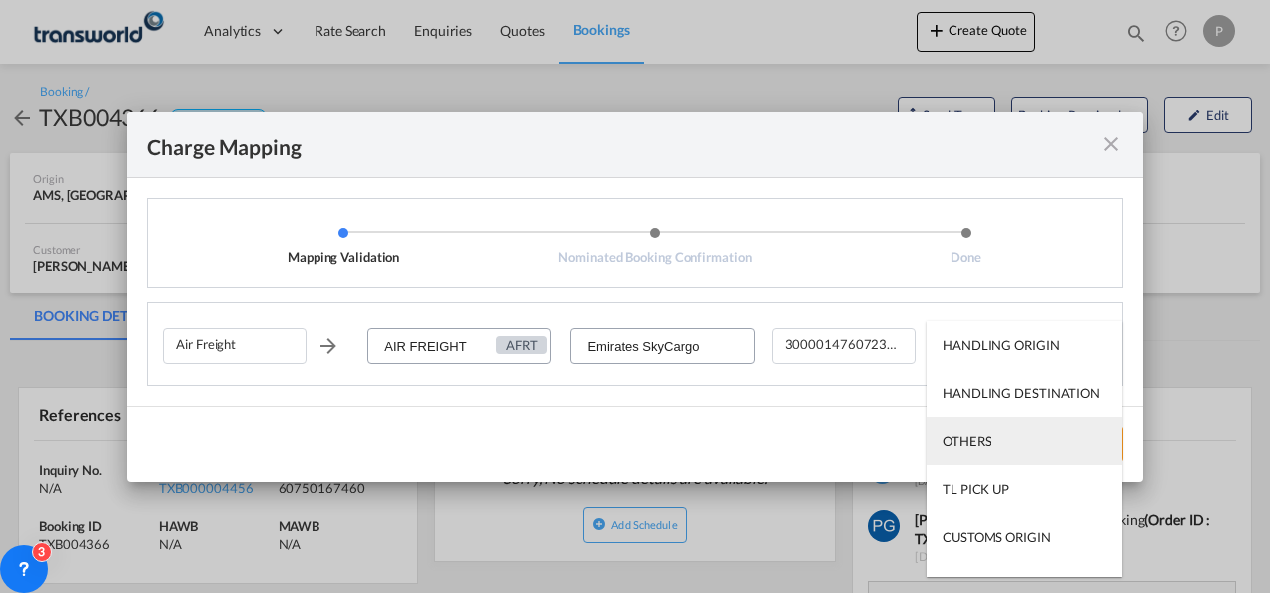
scroll to position [128, 0]
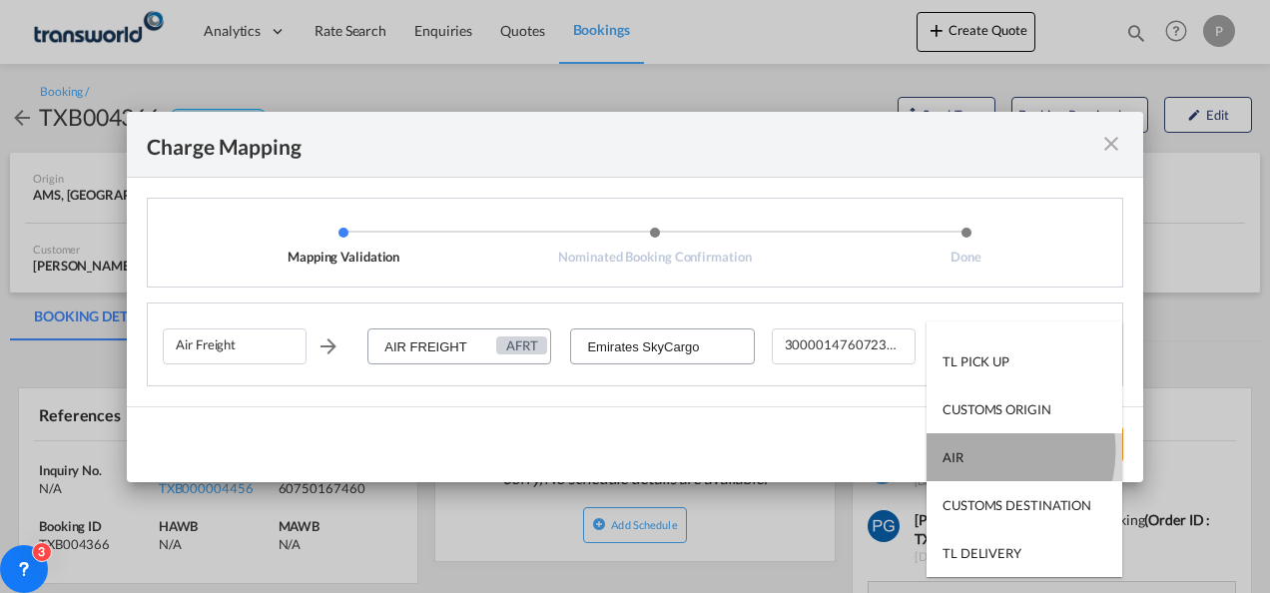
click at [977, 450] on md-option "AIR" at bounding box center [1024, 457] width 196 height 48
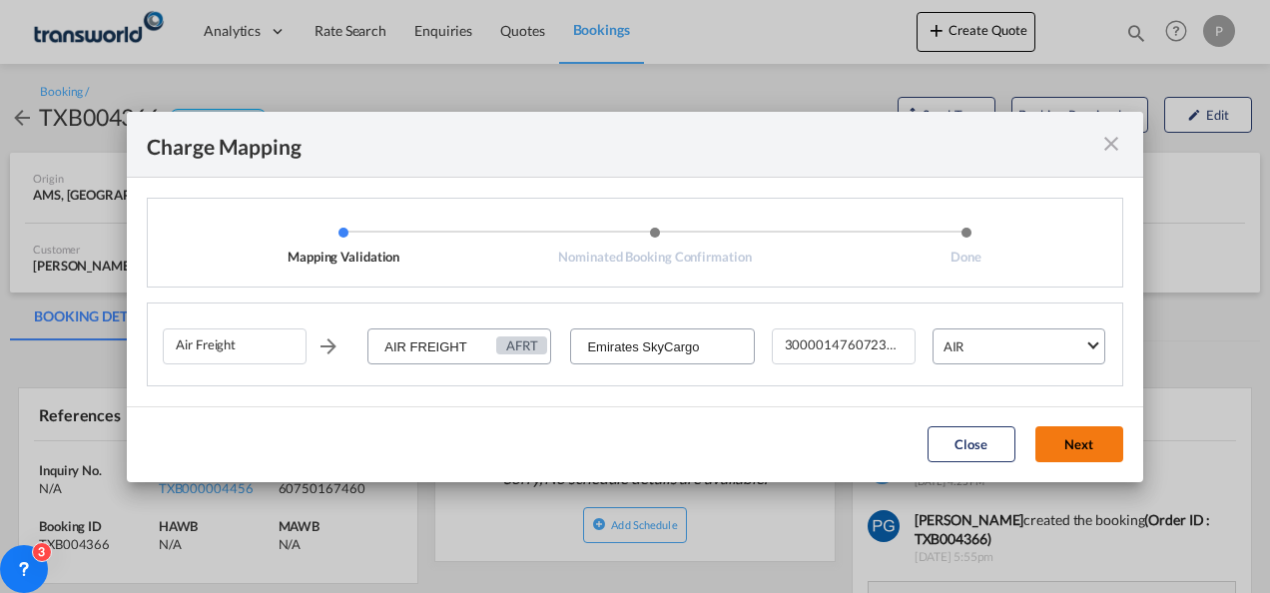
click at [1082, 454] on button "Next" at bounding box center [1079, 444] width 88 height 36
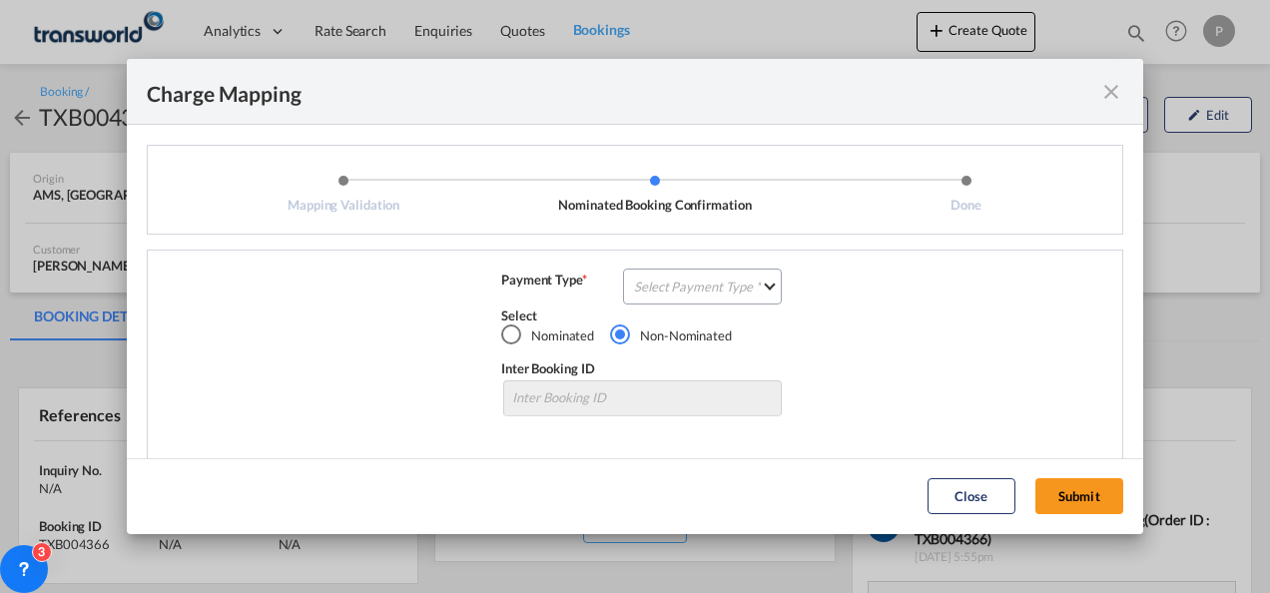
click at [693, 268] on div "Air Freight AIR FREIGHT AFRT Emirates SkyCargo 300001476072379 AIR Payment Type…" at bounding box center [635, 357] width 976 height 214
click at [693, 277] on md-select "Select Payment Type COLLECT PREPAID" at bounding box center [702, 287] width 159 height 36
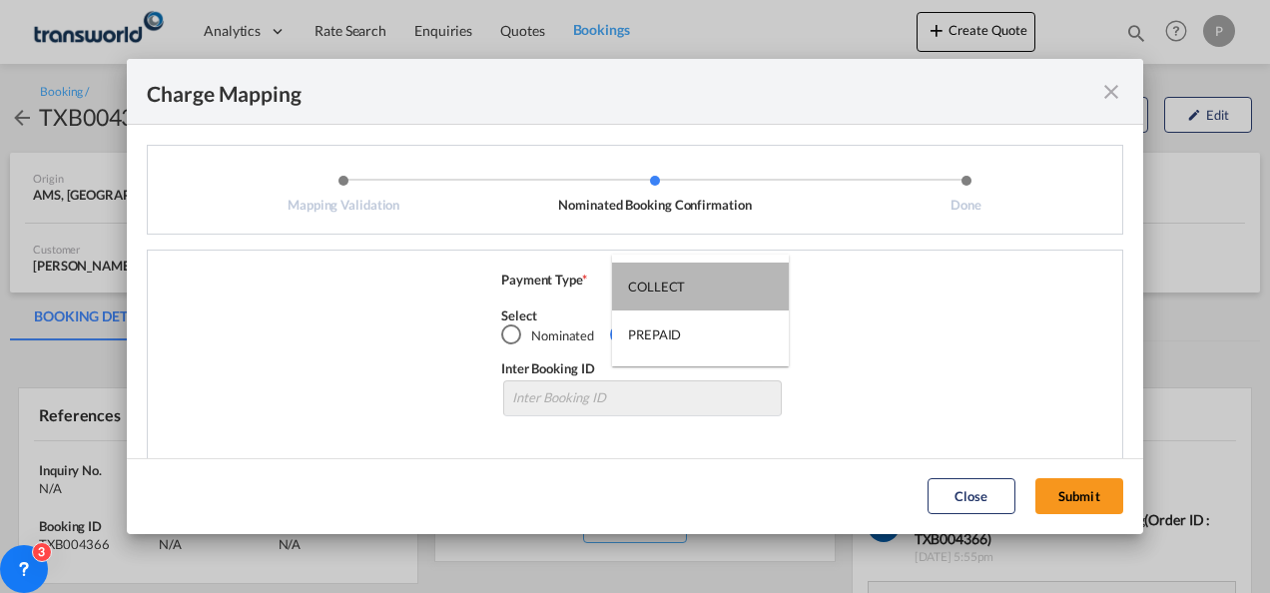
click at [693, 277] on md-option "COLLECT" at bounding box center [700, 287] width 177 height 48
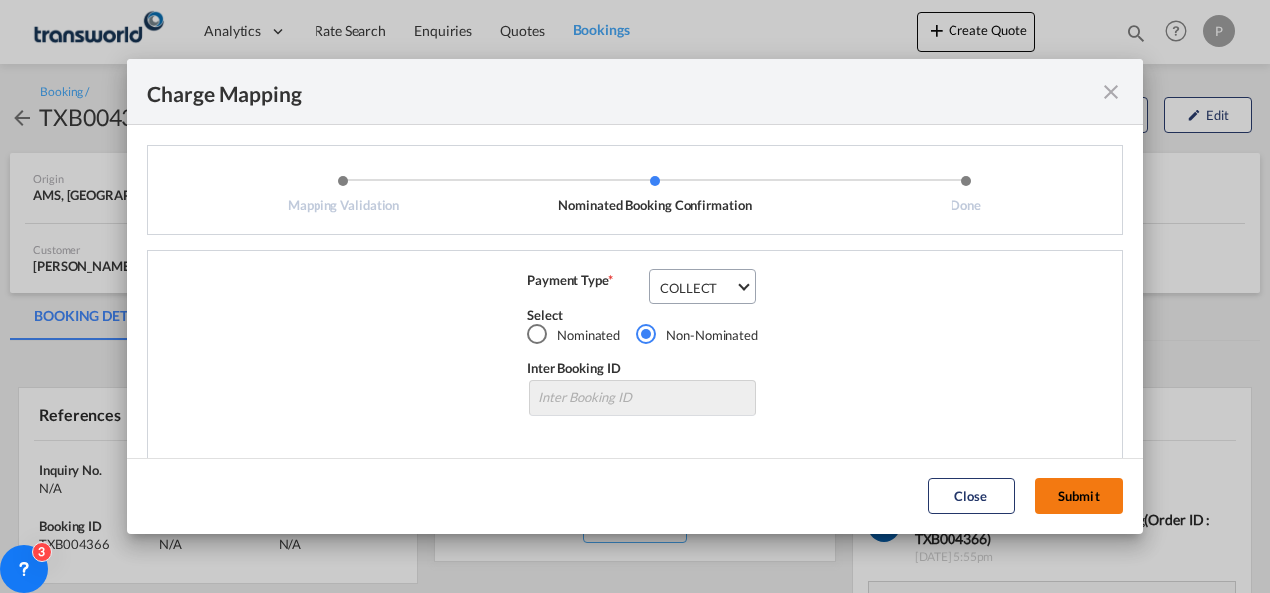
click at [1085, 484] on button "Submit" at bounding box center [1079, 496] width 88 height 36
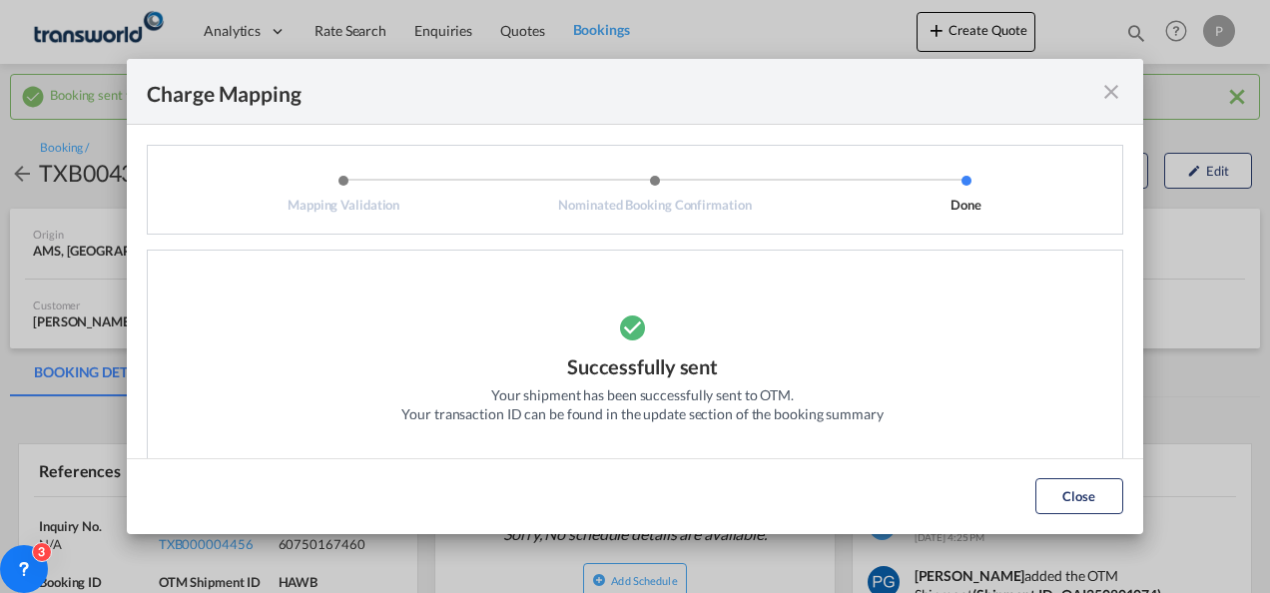
click at [1116, 93] on md-icon "icon-close fg-AAA8AD cursor" at bounding box center [1111, 92] width 24 height 24
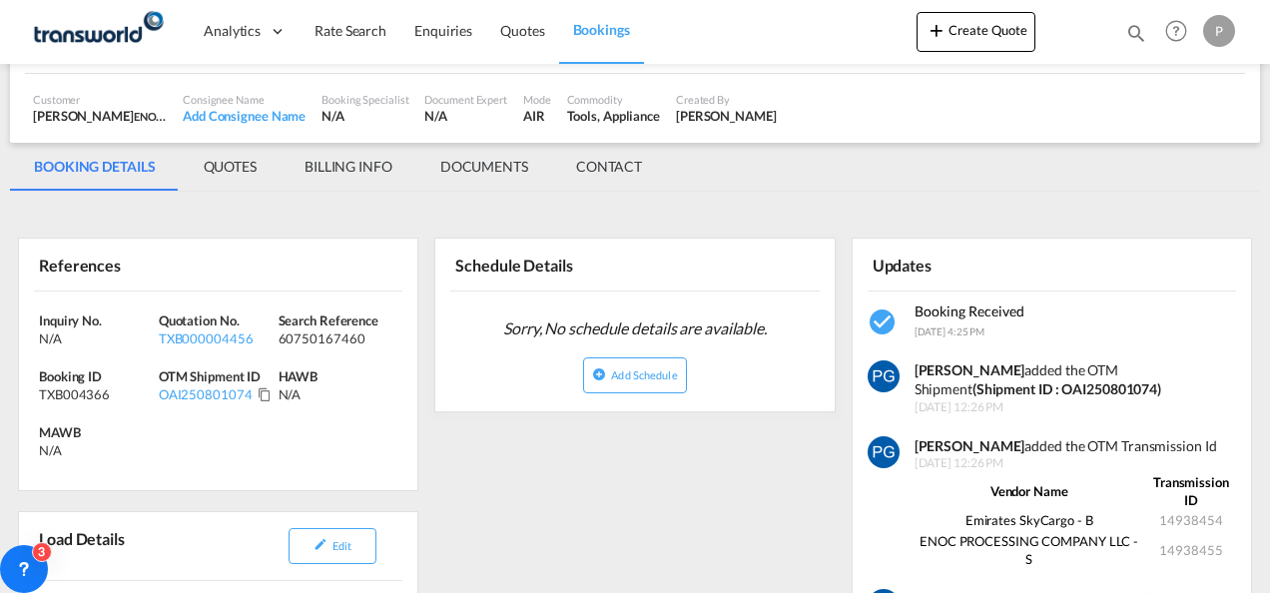
scroll to position [207, 0]
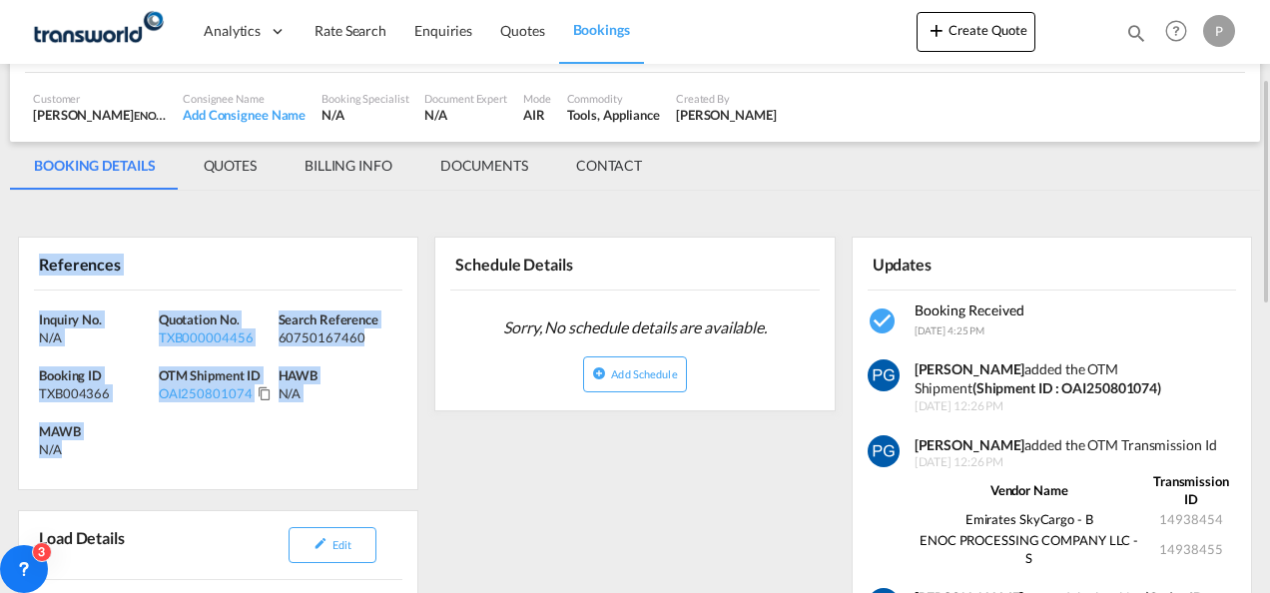
drag, startPoint x: 34, startPoint y: 262, endPoint x: 97, endPoint y: 457, distance: 205.5
click at [97, 457] on div "References Inquiry No. N/A Quotation No. TXB000004456 Search Reference 60750167…" at bounding box center [218, 364] width 400 height 254
copy div "References Inquiry No. N/A Quotation No. TXB000004456 Search Reference 60750167…"
